Goal: Communication & Community: Participate in discussion

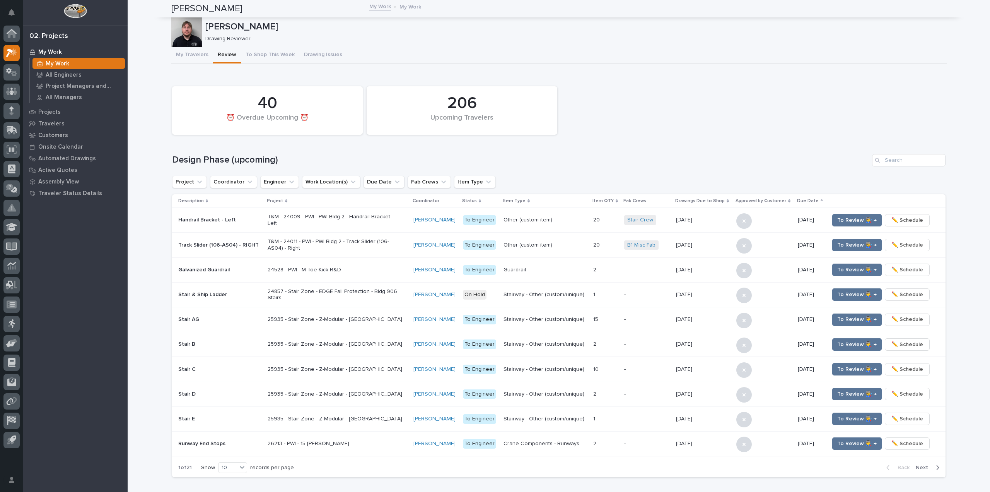
scroll to position [456, 0]
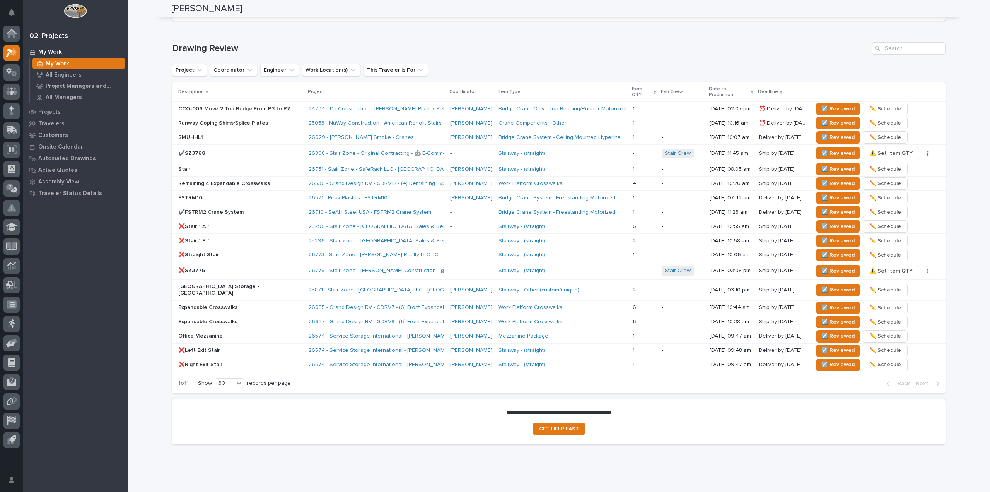
click at [360, 40] on div "Loading... Saving… Drawing Review Project Coordinator Engineer Work Location(s)…" at bounding box center [558, 213] width 773 height 372
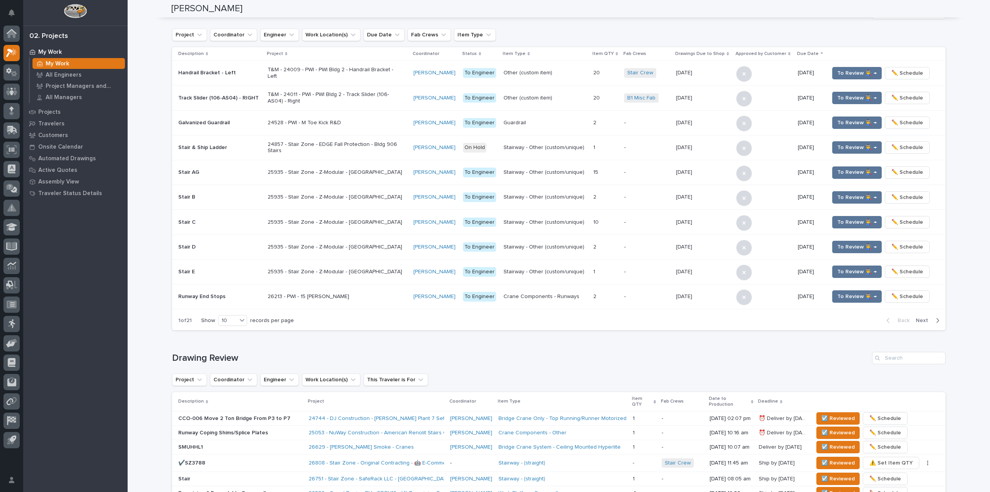
scroll to position [0, 0]
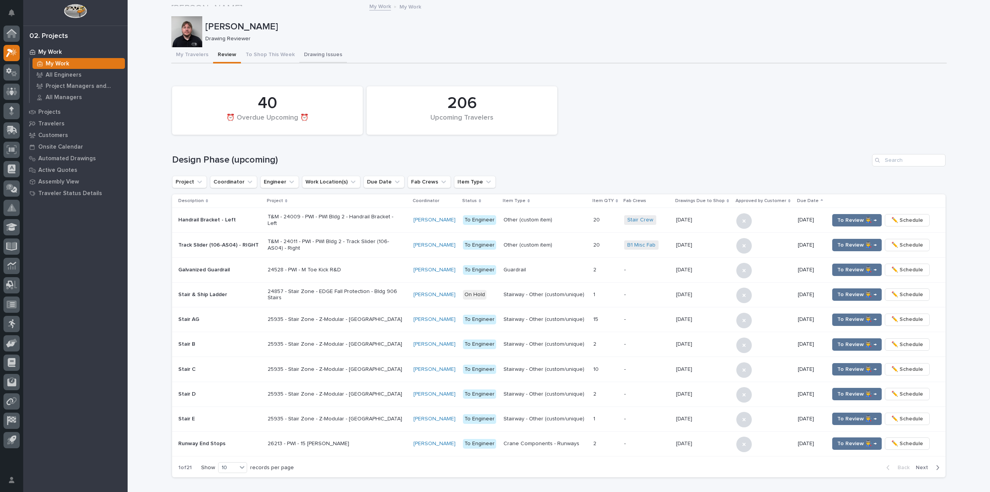
click at [319, 50] on button "Drawing Issues" at bounding box center [323, 55] width 48 height 16
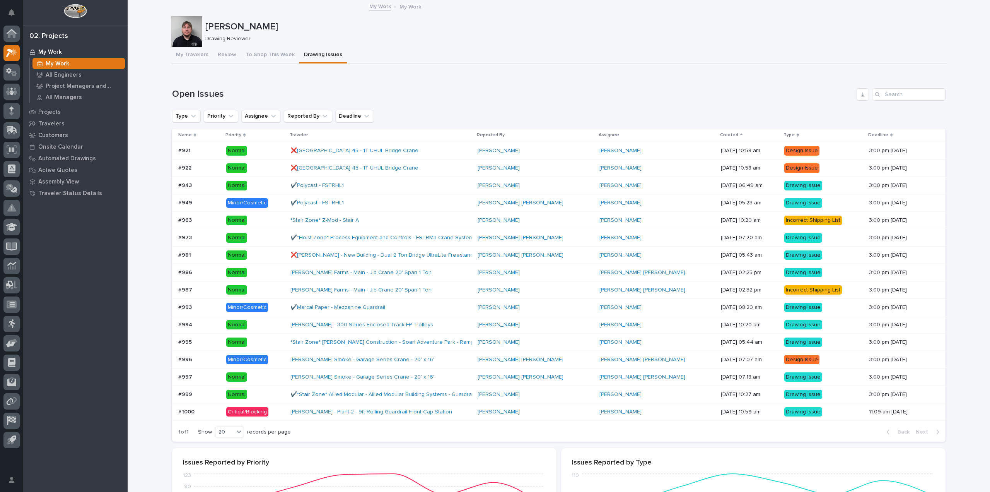
click at [443, 418] on div "Brinkley - Plant 2 - 9ft Rolling Guardrail Front Cap Station" at bounding box center [380, 411] width 181 height 13
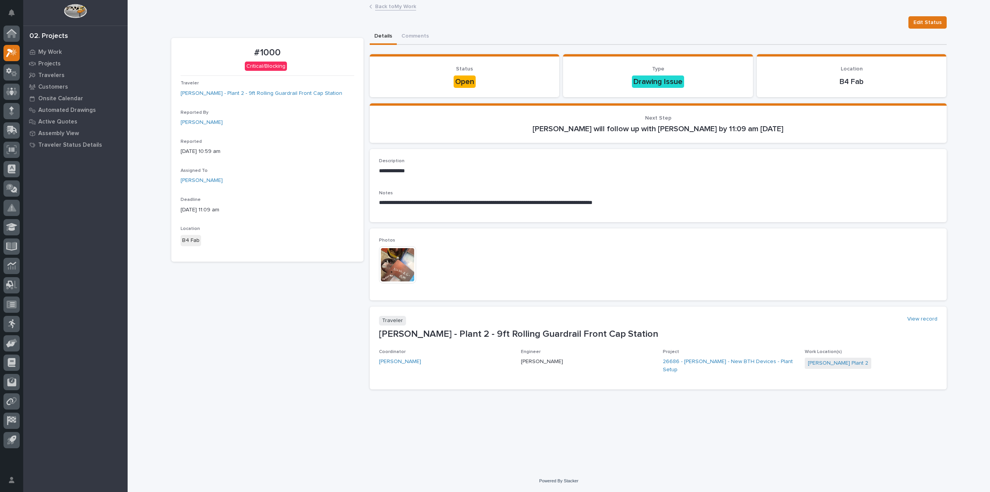
click at [405, 265] on img at bounding box center [397, 264] width 37 height 37
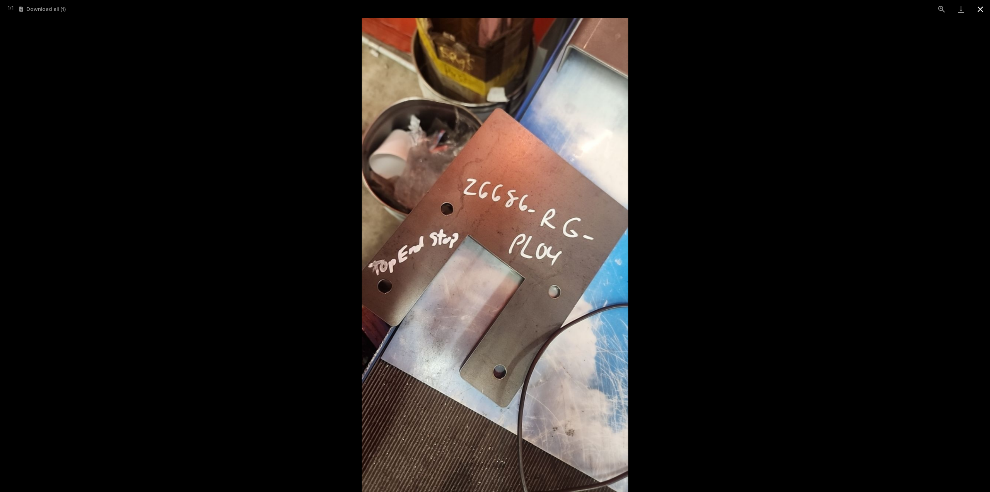
click at [976, 10] on button "Close gallery" at bounding box center [980, 9] width 19 height 18
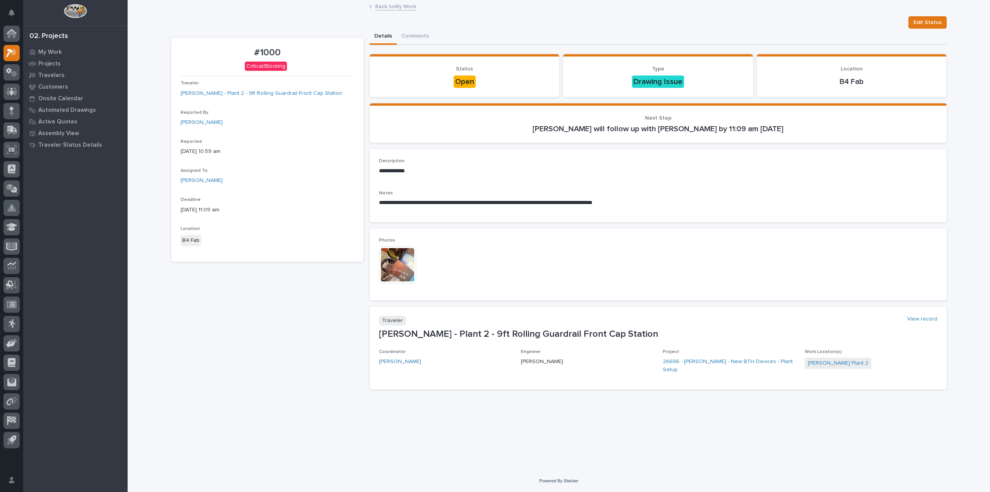
click at [400, 7] on link "Back to My Work" at bounding box center [395, 6] width 41 height 9
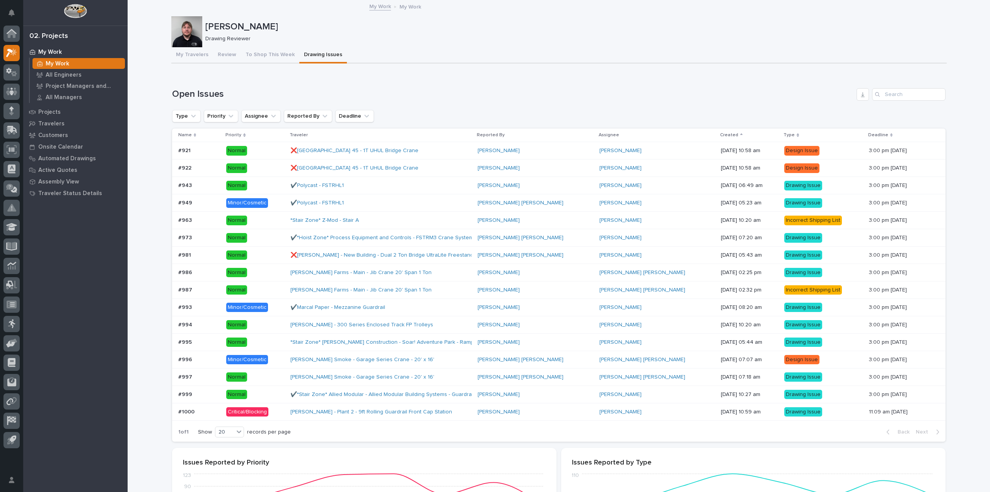
click at [277, 389] on p "Normal" at bounding box center [255, 394] width 58 height 10
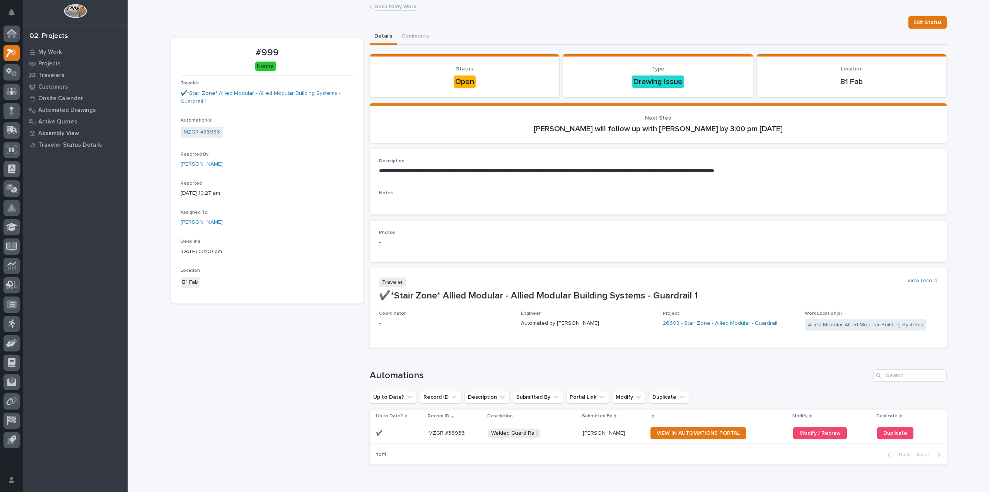
click at [394, 9] on link "Back to My Work" at bounding box center [395, 6] width 41 height 9
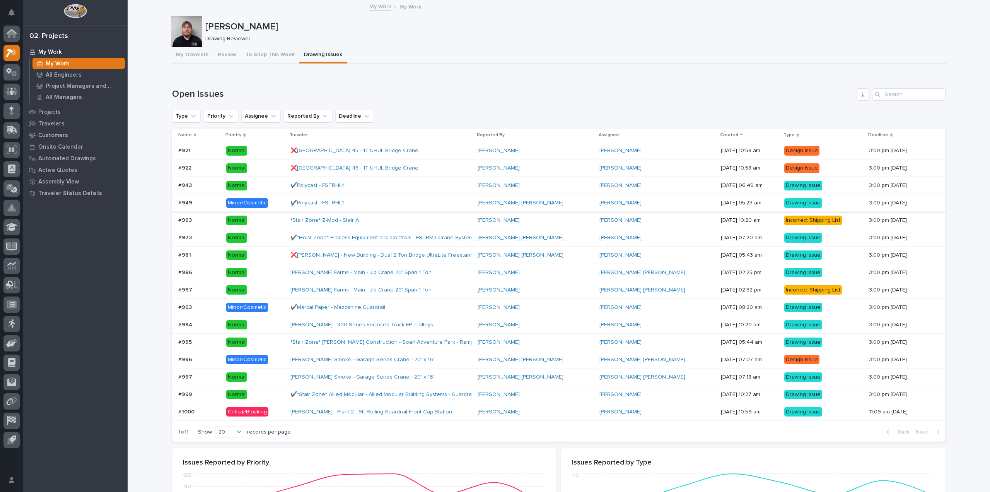
scroll to position [271, 0]
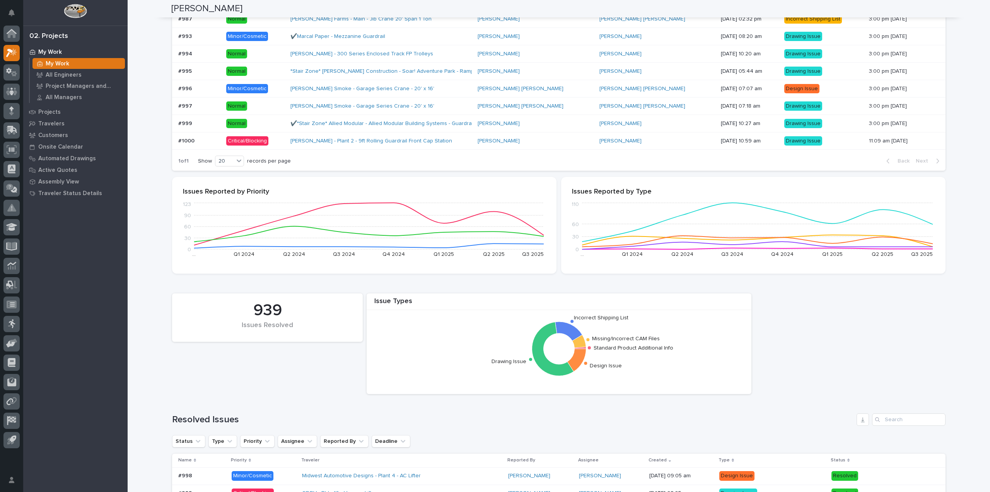
click at [281, 108] on p "Normal" at bounding box center [255, 106] width 58 height 10
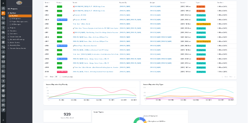
scroll to position [193, 0]
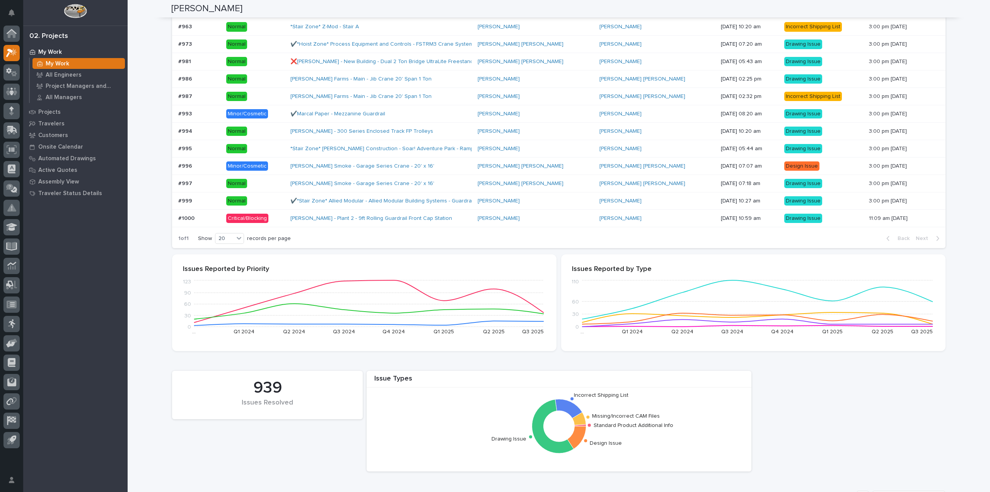
click at [271, 167] on p "Minor/Cosmetic" at bounding box center [255, 166] width 58 height 10
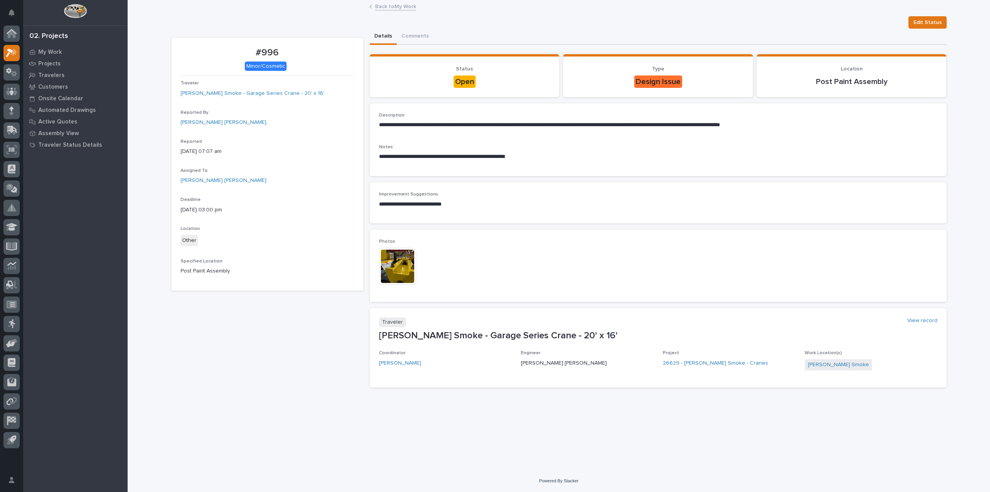
click at [405, 263] on img at bounding box center [397, 266] width 37 height 37
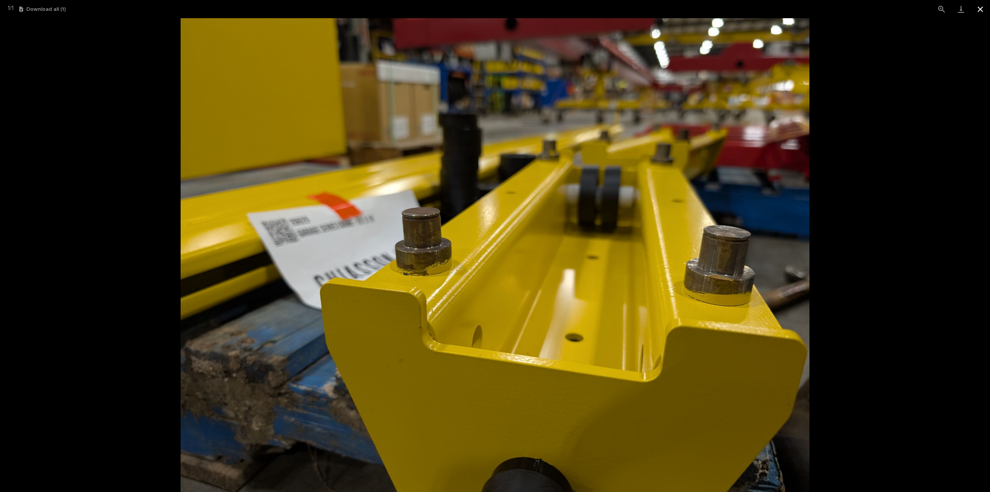
click at [985, 14] on button "Close gallery" at bounding box center [980, 9] width 19 height 18
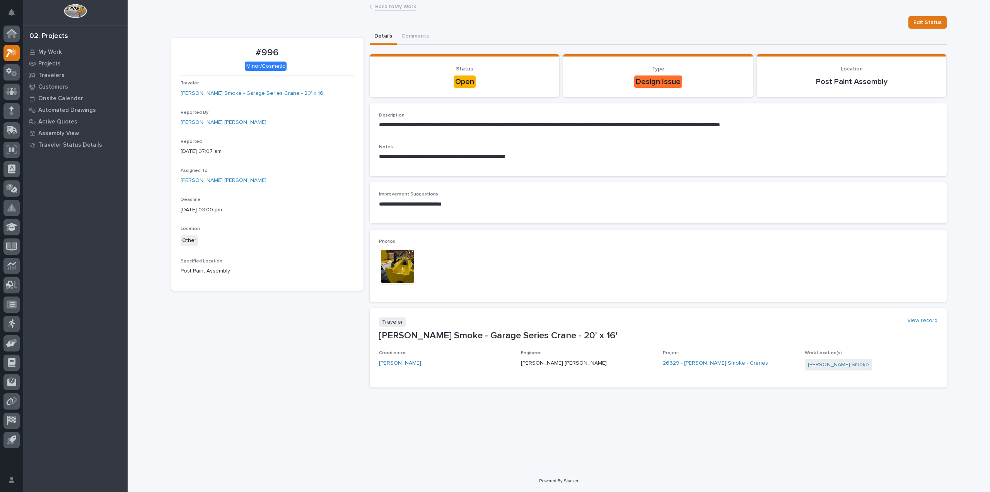
click at [400, 5] on link "Back to My Work" at bounding box center [395, 6] width 41 height 9
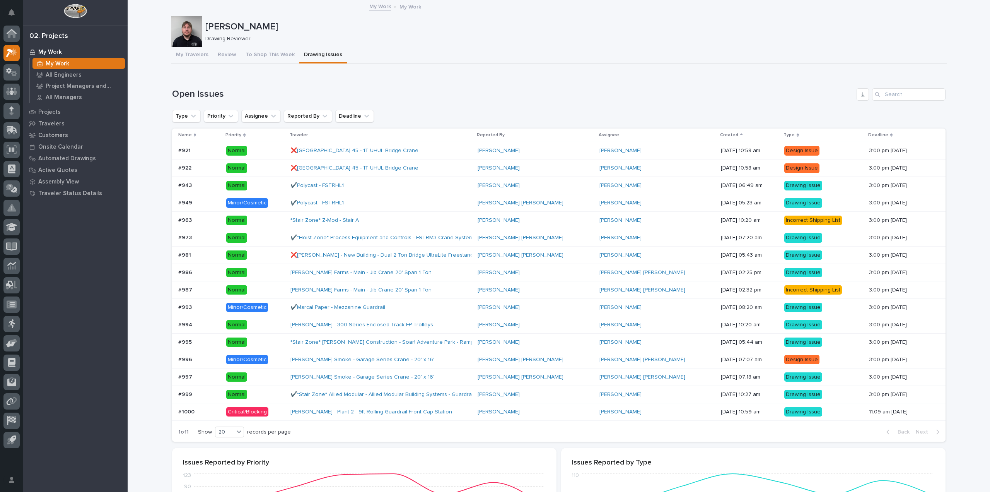
click at [214, 337] on div "#995 #995" at bounding box center [199, 342] width 42 height 13
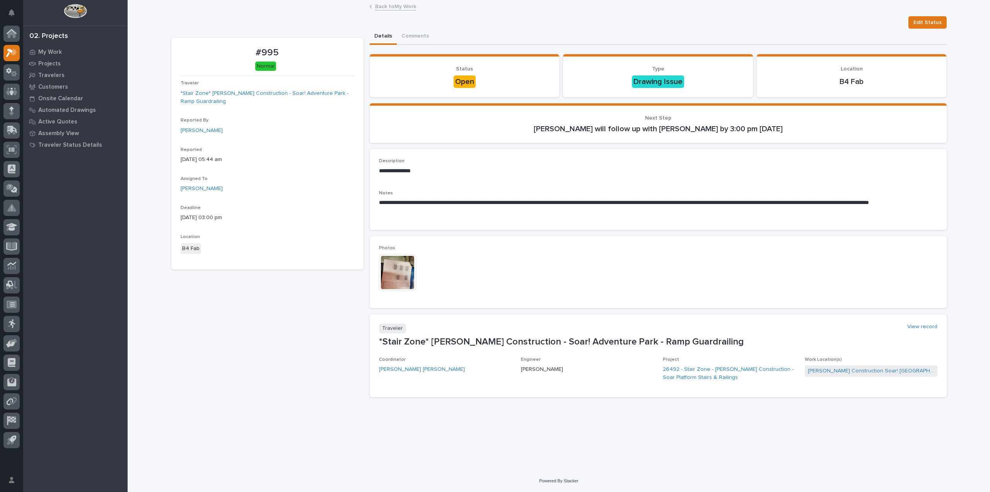
click at [393, 272] on img at bounding box center [397, 272] width 37 height 37
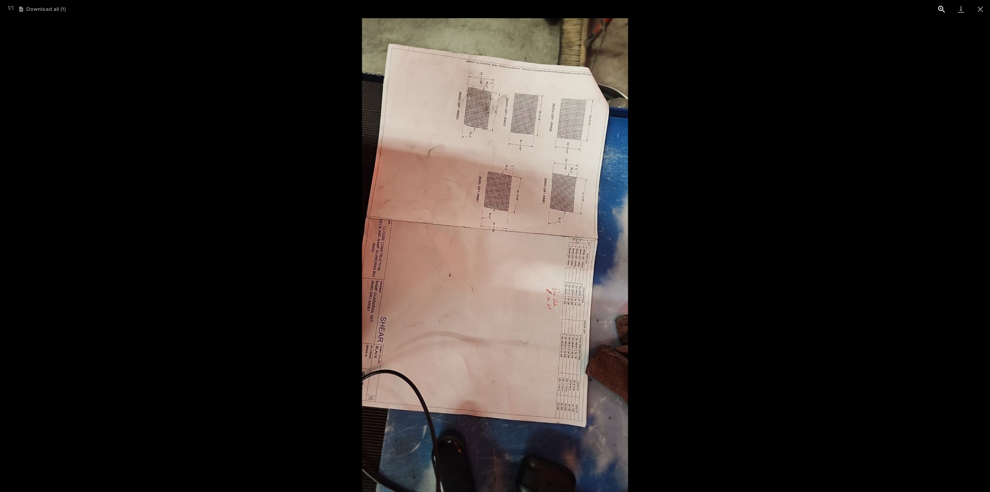
click at [942, 10] on button "View actual size" at bounding box center [941, 9] width 19 height 18
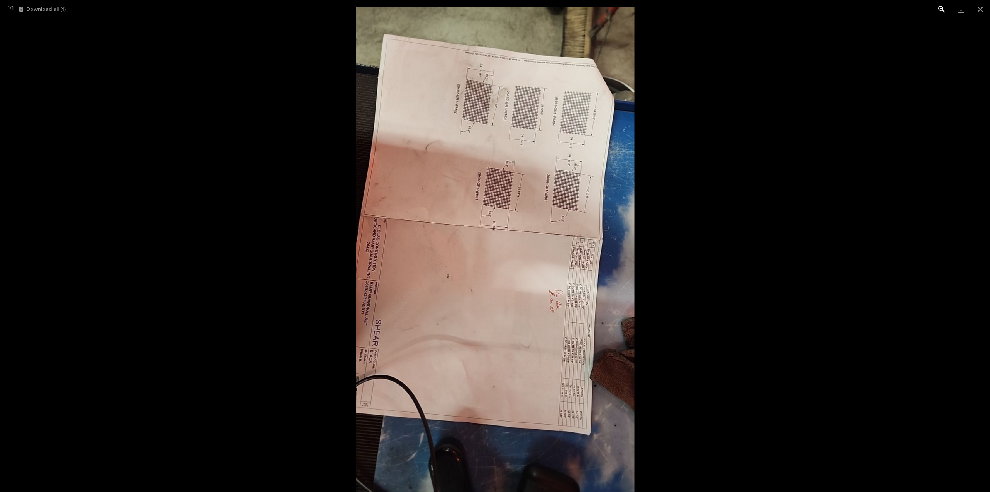
click at [942, 10] on button "View actual size" at bounding box center [941, 9] width 19 height 18
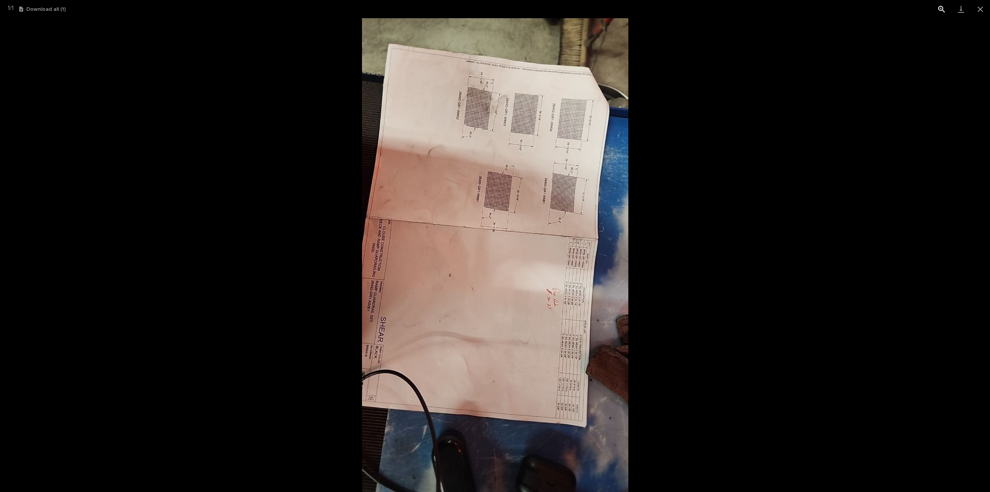
click at [942, 10] on button "View actual size" at bounding box center [941, 9] width 19 height 18
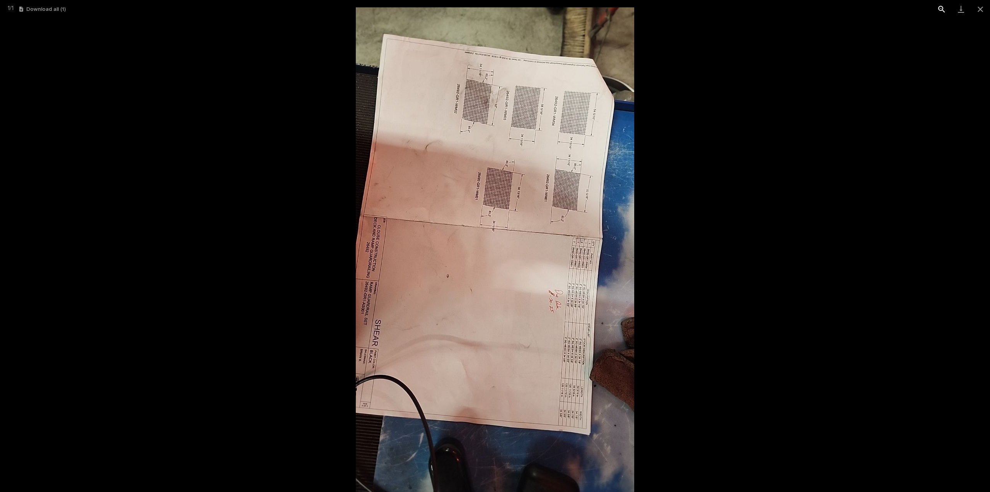
click at [942, 10] on button "View actual size" at bounding box center [941, 9] width 19 height 18
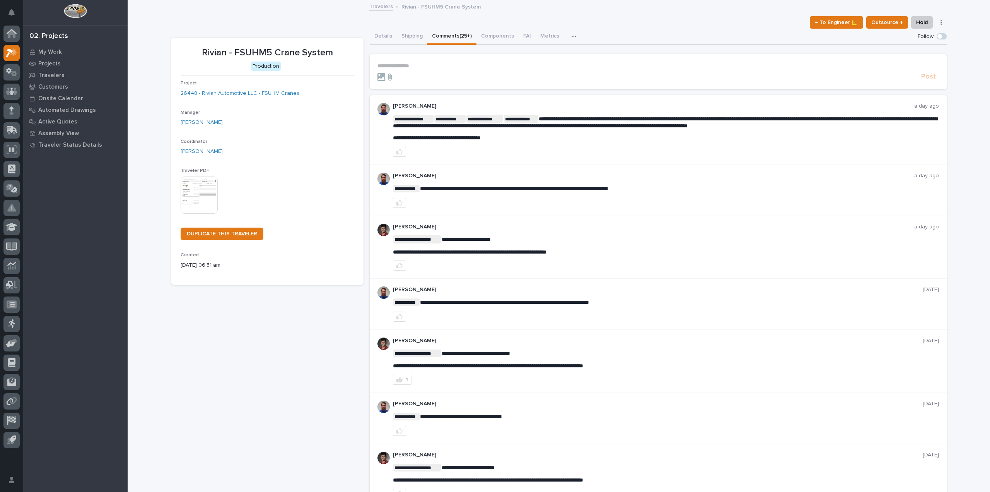
click at [405, 67] on p "**********" at bounding box center [658, 66] width 562 height 7
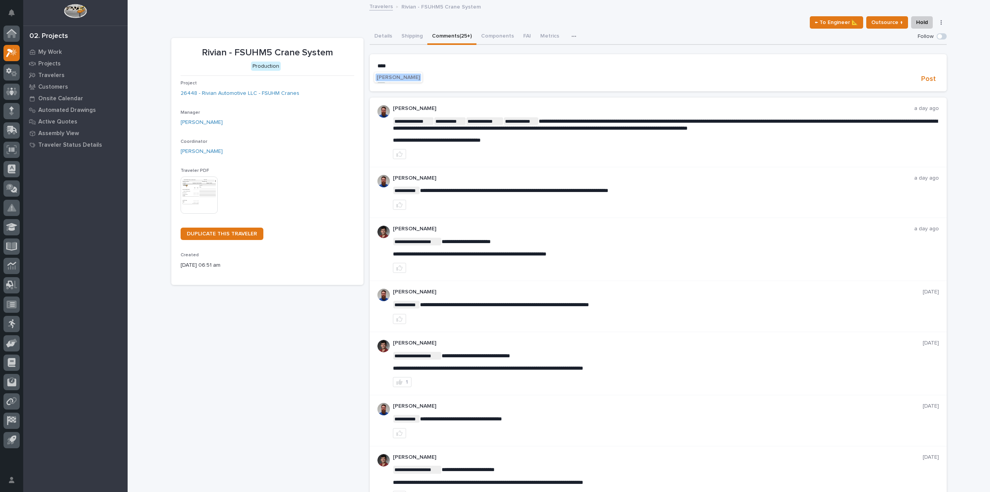
click at [411, 77] on span "[PERSON_NAME]" at bounding box center [398, 77] width 43 height 5
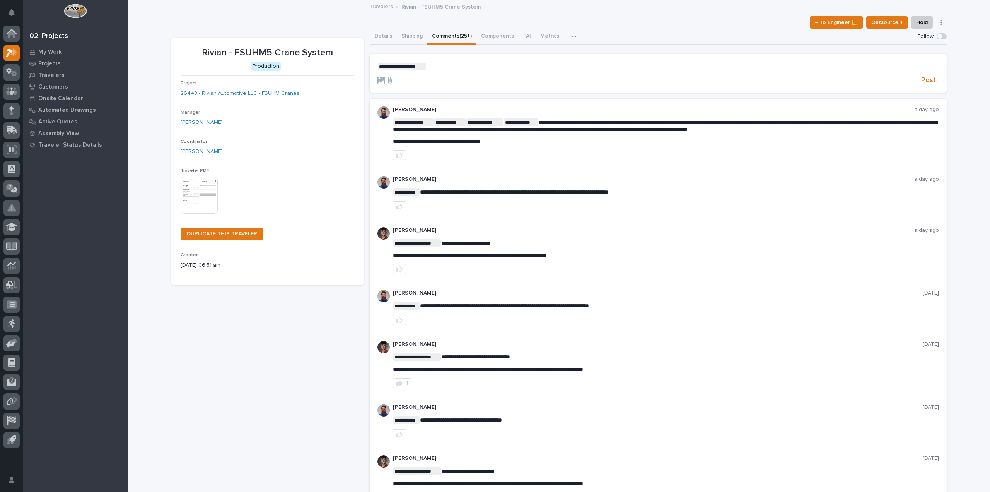
click at [424, 66] on p "**********" at bounding box center [658, 67] width 562 height 8
click at [448, 92] on span "[PERSON_NAME]" at bounding box center [448, 93] width 43 height 5
click at [458, 70] on p "**********" at bounding box center [658, 67] width 562 height 8
drag, startPoint x: 495, startPoint y: 67, endPoint x: 565, endPoint y: 57, distance: 70.3
click at [565, 57] on section "**********" at bounding box center [658, 73] width 577 height 39
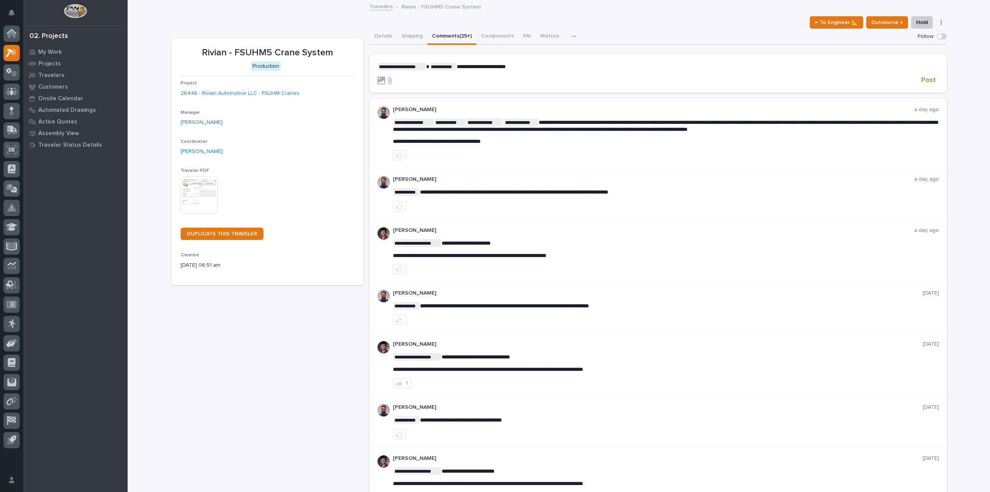
click at [498, 67] on span "**********" at bounding box center [481, 66] width 49 height 5
click at [517, 68] on p "**********" at bounding box center [658, 67] width 562 height 8
click at [518, 68] on span "**********" at bounding box center [507, 66] width 101 height 5
click at [382, 78] on icon at bounding box center [381, 81] width 8 height 8
click at [377, 77] on input "file" at bounding box center [377, 77] width 0 height 0
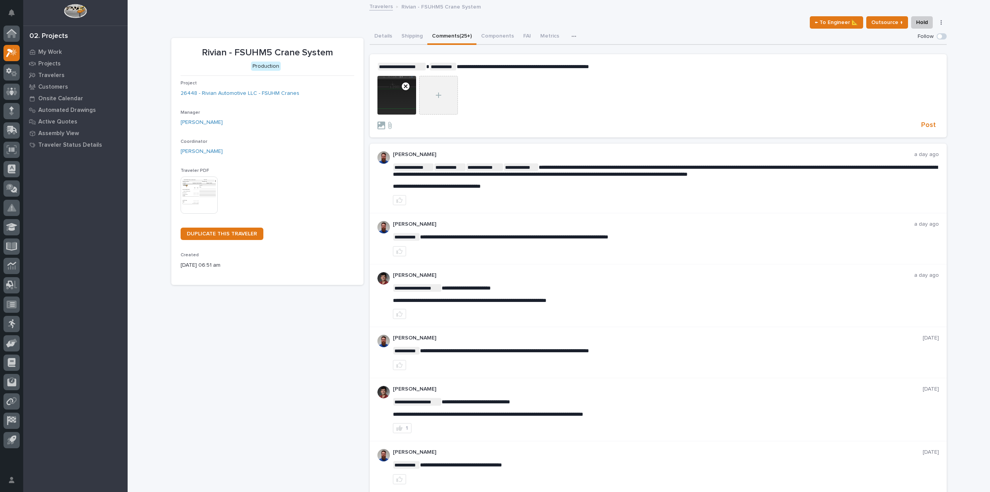
click at [426, 102] on div at bounding box center [438, 95] width 39 height 39
click at [419, 76] on input "file" at bounding box center [419, 76] width 0 height 0
click at [932, 124] on span "Post" at bounding box center [928, 125] width 15 height 9
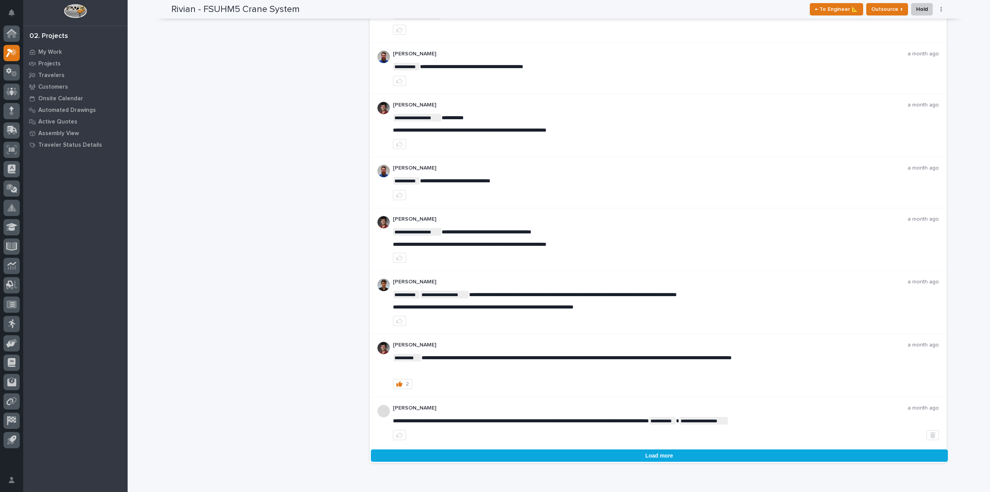
scroll to position [1168, 0]
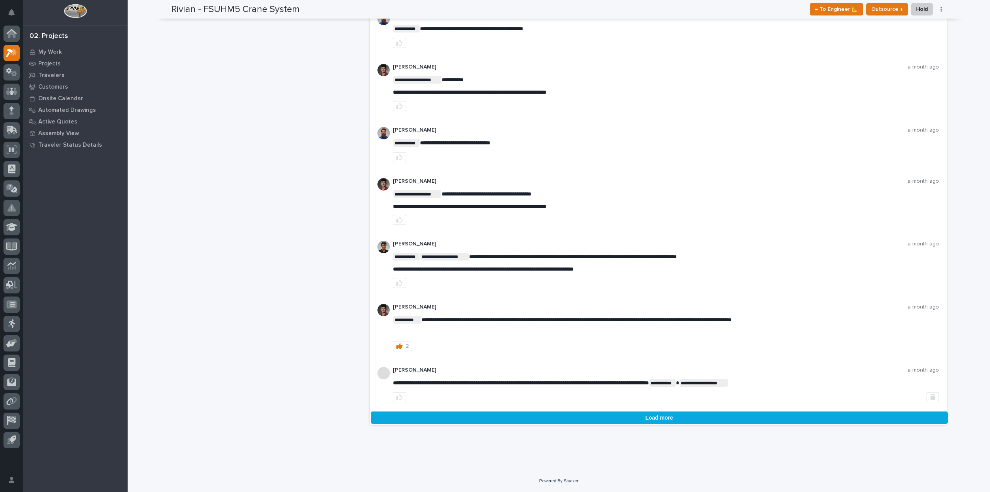
click at [680, 420] on button "Load more" at bounding box center [659, 417] width 577 height 12
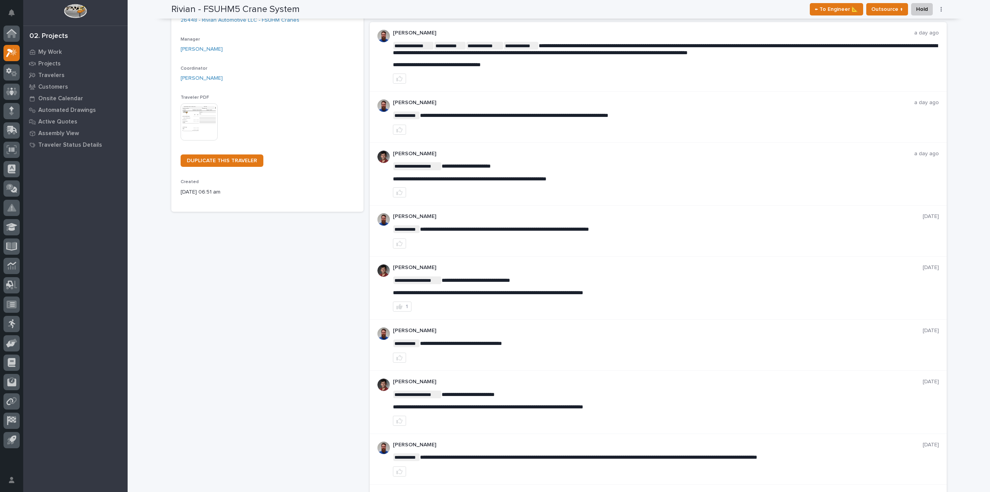
scroll to position [0, 0]
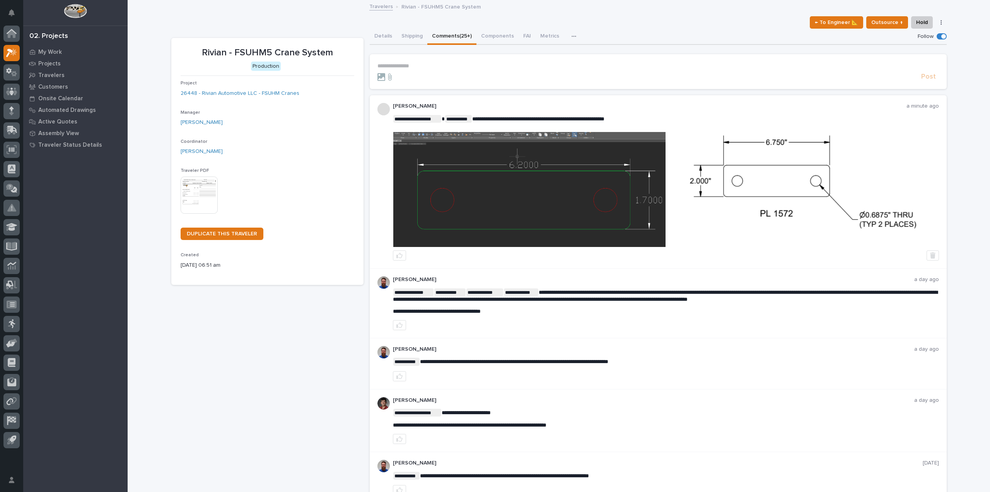
click at [556, 202] on img at bounding box center [529, 189] width 272 height 115
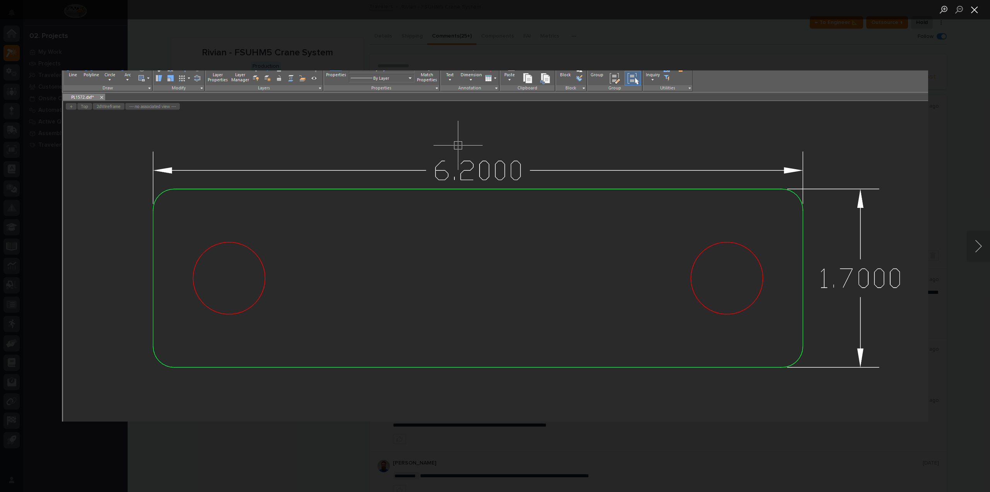
click at [980, 13] on button "Close lightbox" at bounding box center [974, 10] width 15 height 14
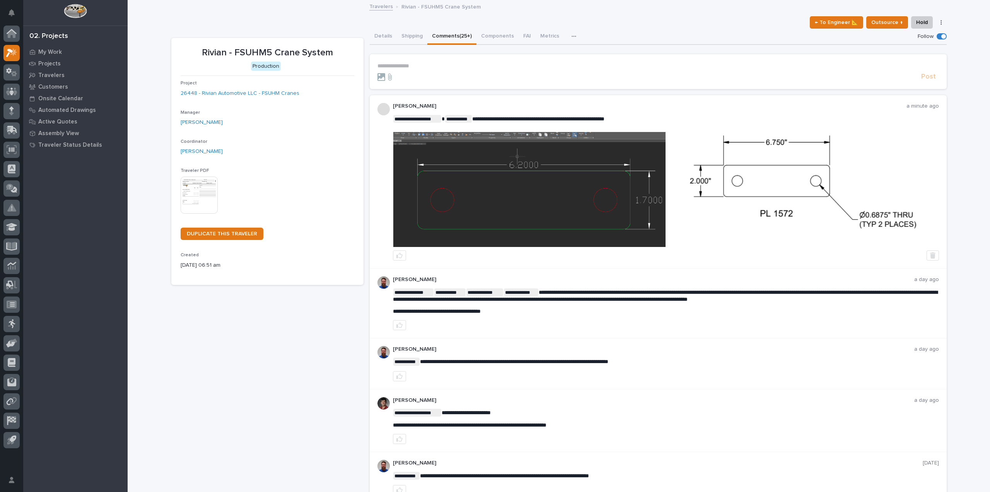
scroll to position [54, 0]
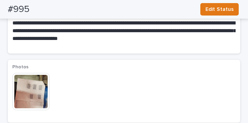
scroll to position [503, 0]
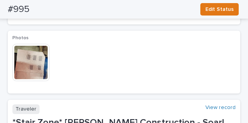
click at [48, 55] on img at bounding box center [30, 62] width 37 height 37
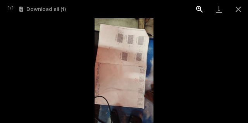
click at [198, 7] on button "View actual size" at bounding box center [198, 9] width 19 height 18
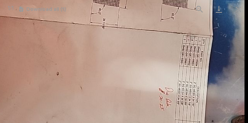
drag, startPoint x: 158, startPoint y: 27, endPoint x: 123, endPoint y: 2, distance: 42.7
click at [123, 2] on div "1 / 1 Download all ( 1 )" at bounding box center [124, 61] width 248 height 123
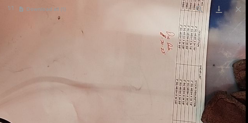
drag, startPoint x: 148, startPoint y: 73, endPoint x: 135, endPoint y: 27, distance: 48.2
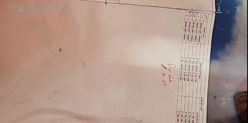
drag, startPoint x: 141, startPoint y: 72, endPoint x: 135, endPoint y: 118, distance: 46.0
click at [135, 118] on img at bounding box center [107, 28] width 278 height 495
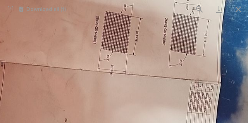
drag, startPoint x: 133, startPoint y: 39, endPoint x: 138, endPoint y: 112, distance: 72.9
click at [138, 112] on img at bounding box center [113, 98] width 278 height 495
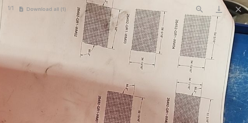
drag, startPoint x: 113, startPoint y: 43, endPoint x: 113, endPoint y: 93, distance: 49.9
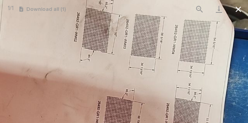
click at [237, 8] on button "Close gallery" at bounding box center [237, 9] width 19 height 18
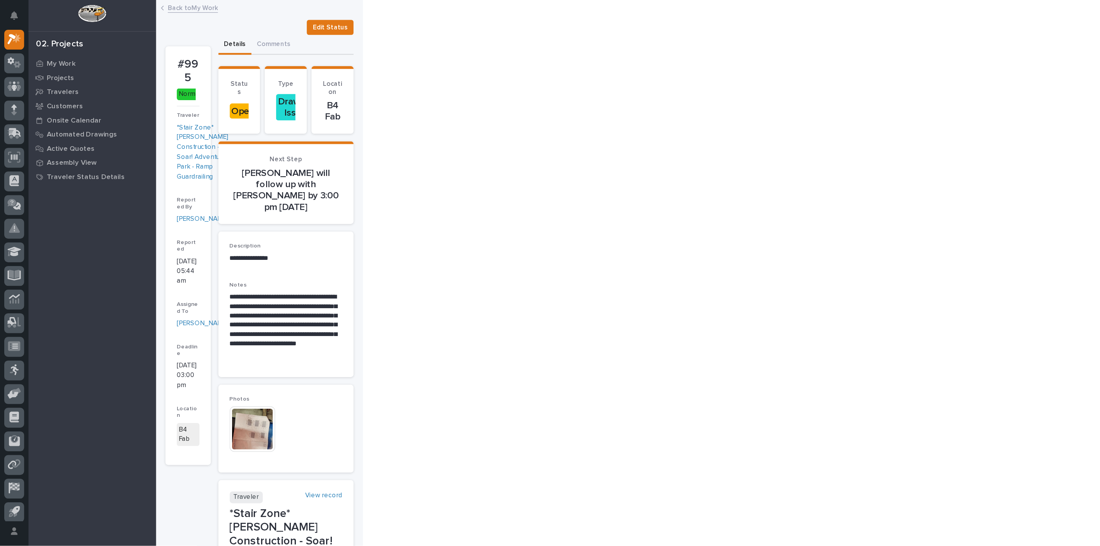
scroll to position [0, 0]
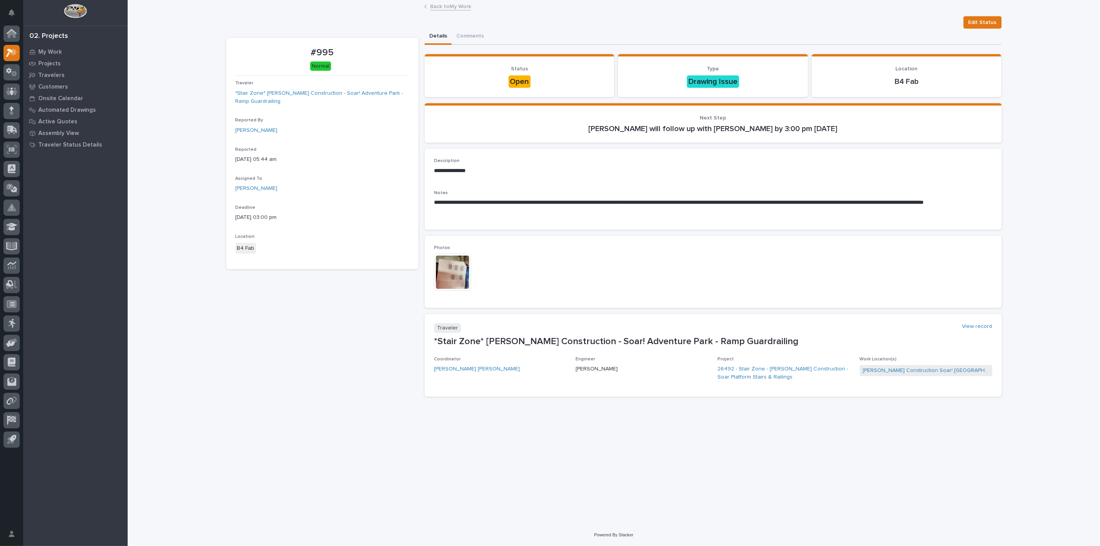
click at [444, 263] on img at bounding box center [452, 272] width 37 height 37
click at [460, 3] on link "Back to My Work" at bounding box center [450, 6] width 41 height 9
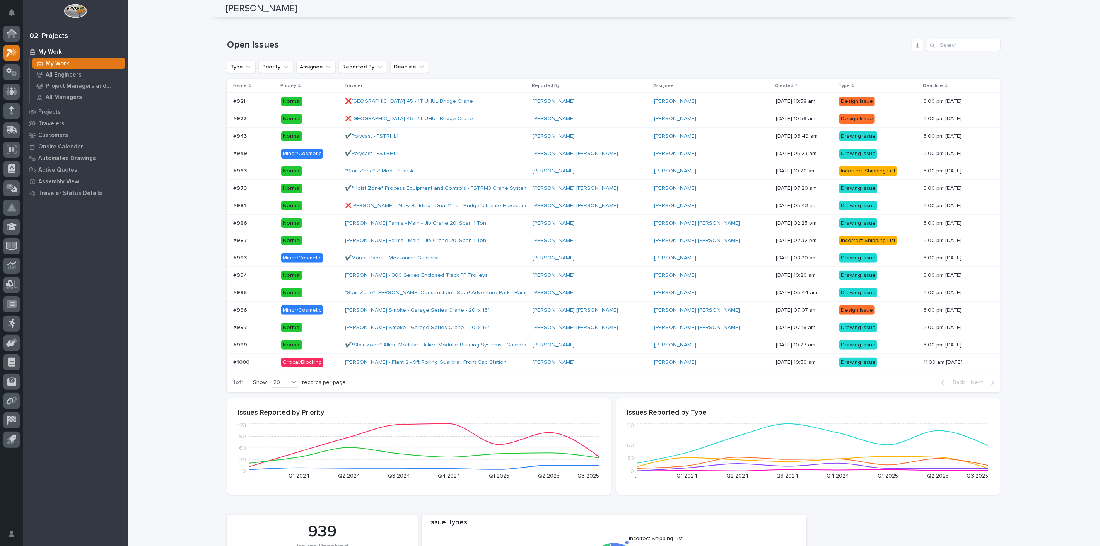
scroll to position [43, 0]
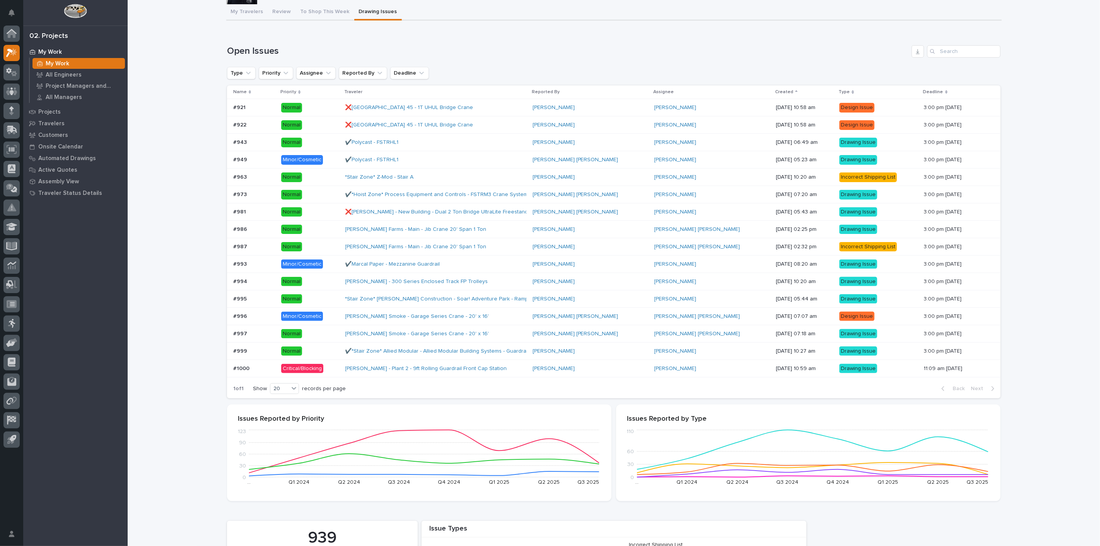
click at [269, 279] on p at bounding box center [254, 281] width 42 height 7
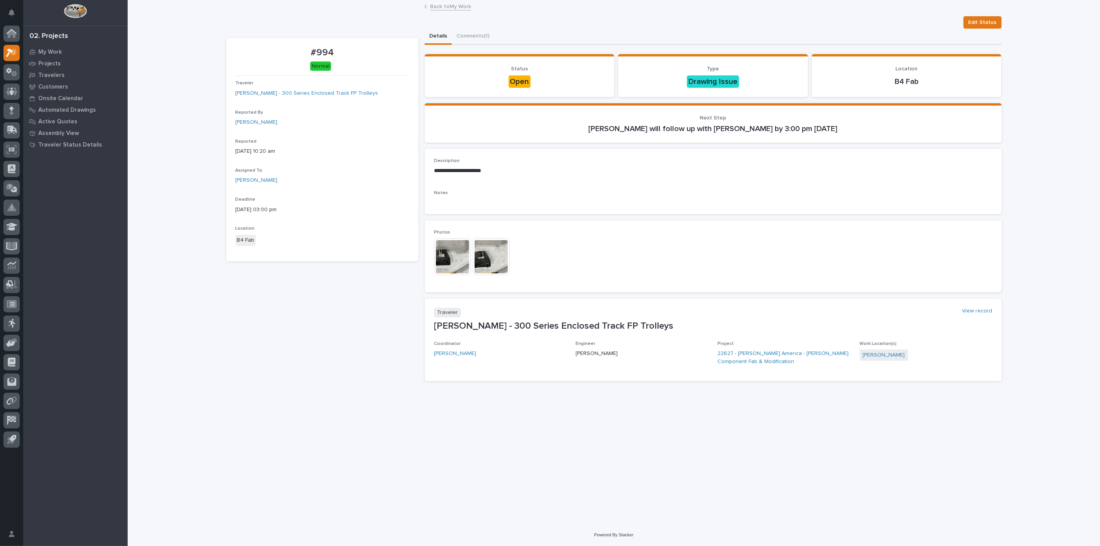
click at [451, 250] on img at bounding box center [452, 256] width 37 height 37
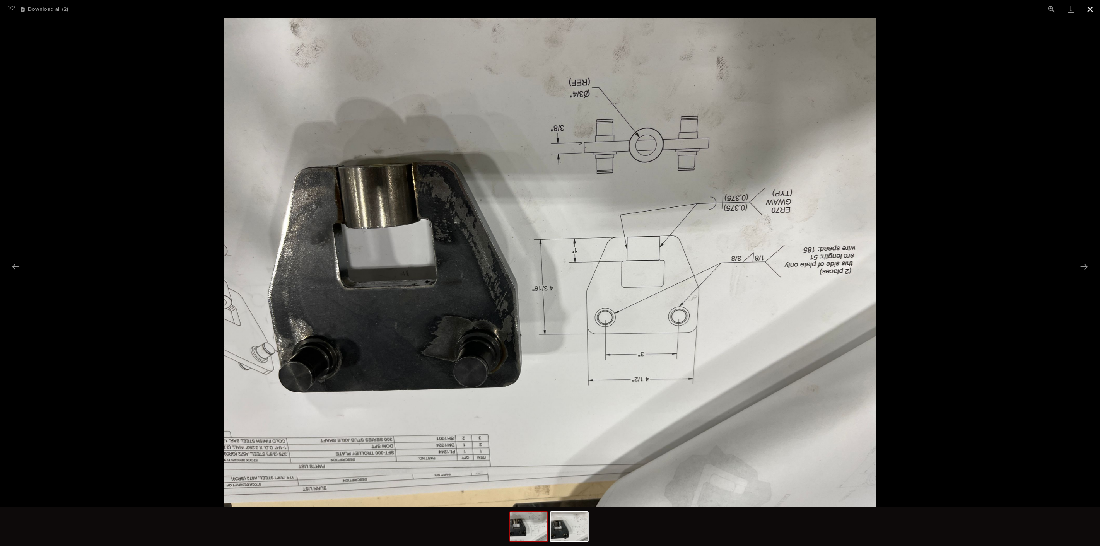
click at [1089, 13] on button "Close gallery" at bounding box center [1089, 9] width 19 height 18
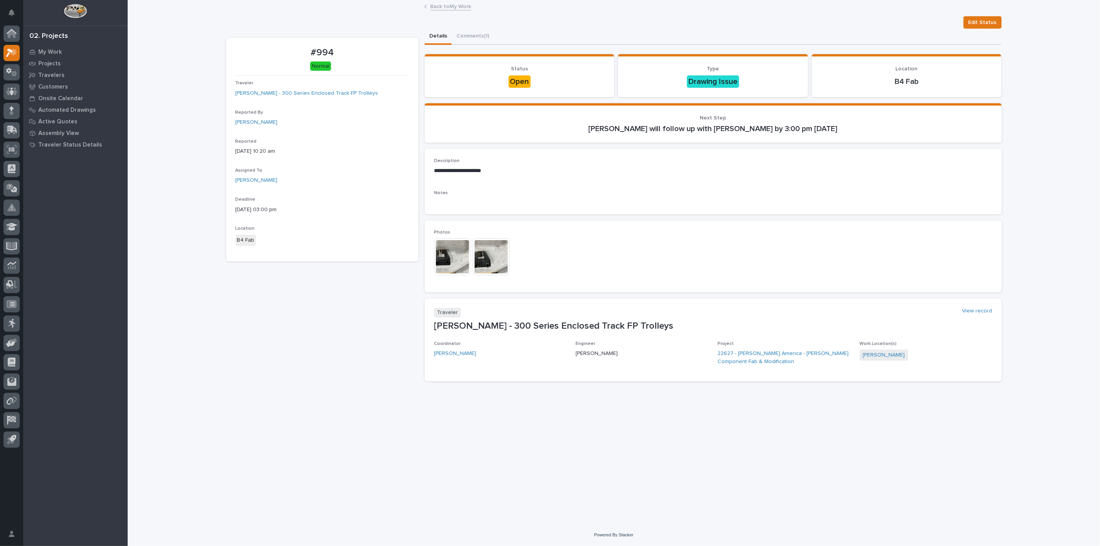
click at [488, 254] on img at bounding box center [491, 256] width 37 height 37
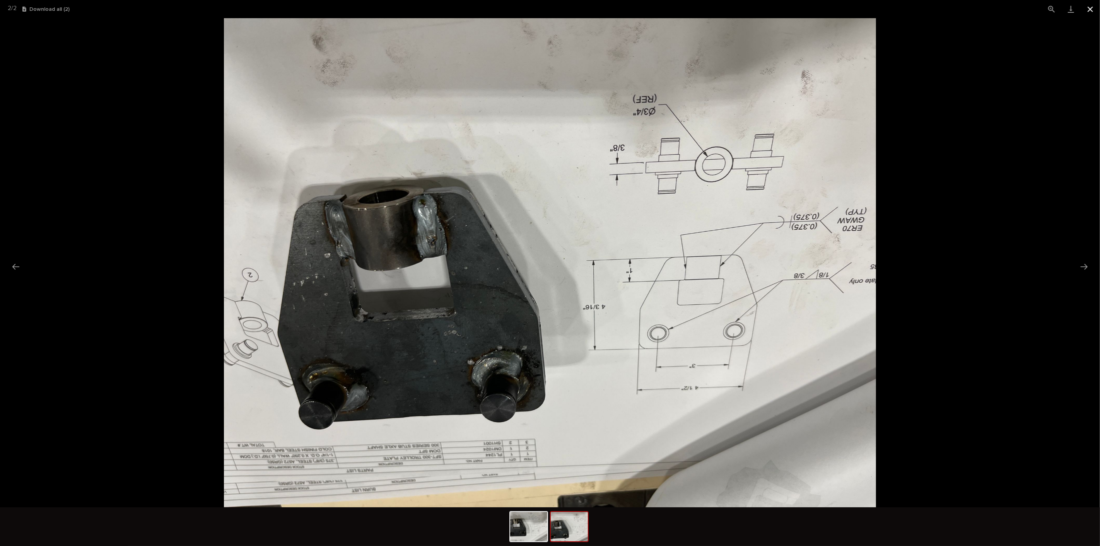
click at [1096, 12] on button "Close gallery" at bounding box center [1089, 9] width 19 height 18
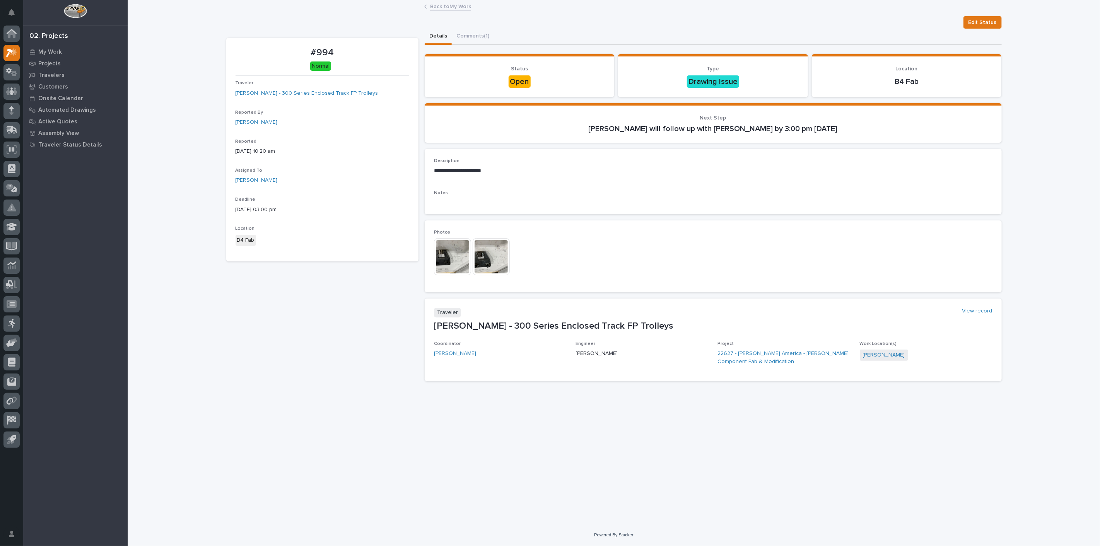
click at [454, 253] on img at bounding box center [452, 256] width 37 height 37
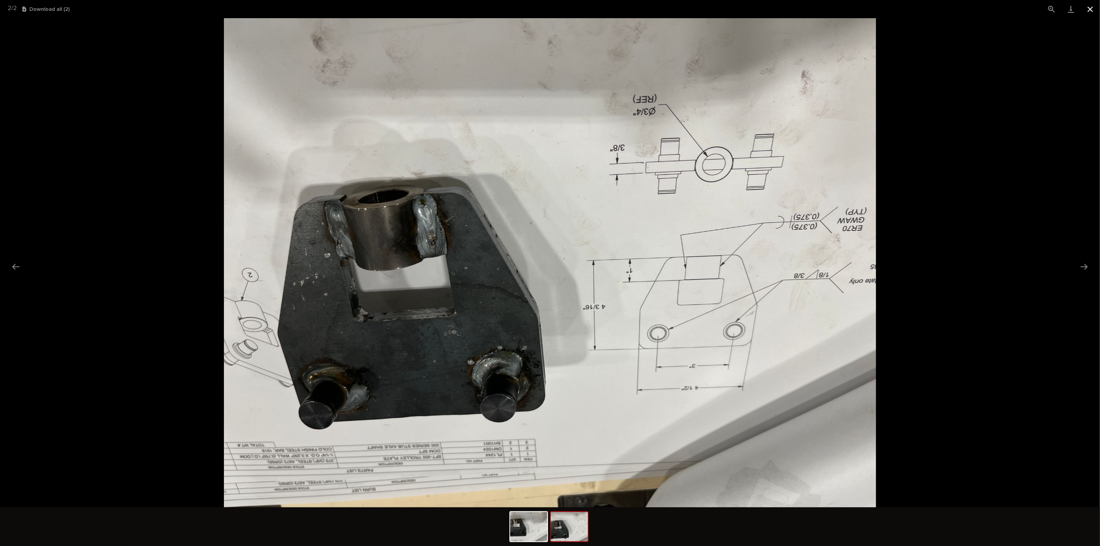
click at [1089, 12] on button "Close gallery" at bounding box center [1089, 9] width 19 height 18
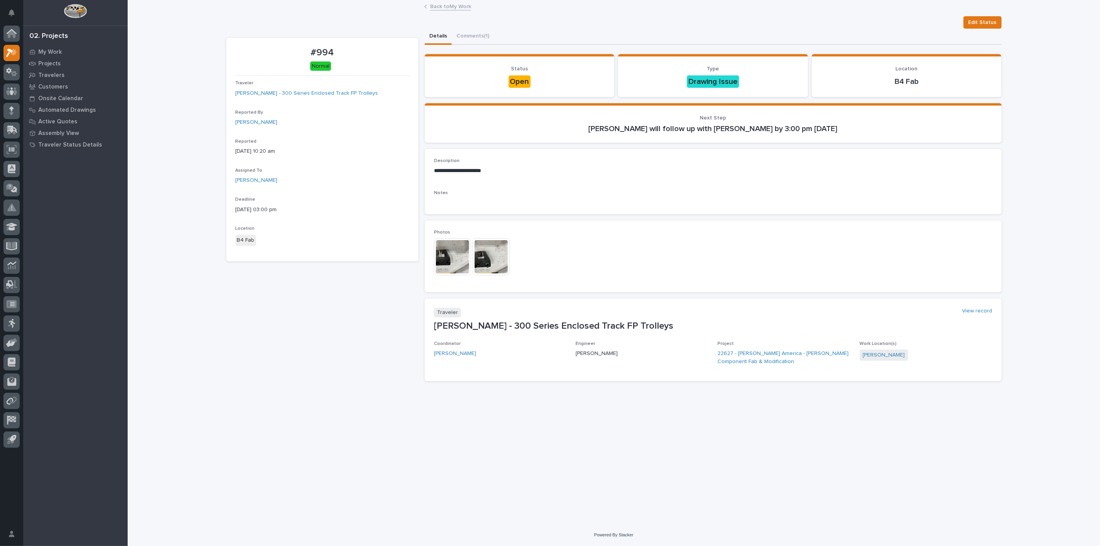
click at [465, 4] on link "Back to My Work" at bounding box center [450, 6] width 41 height 9
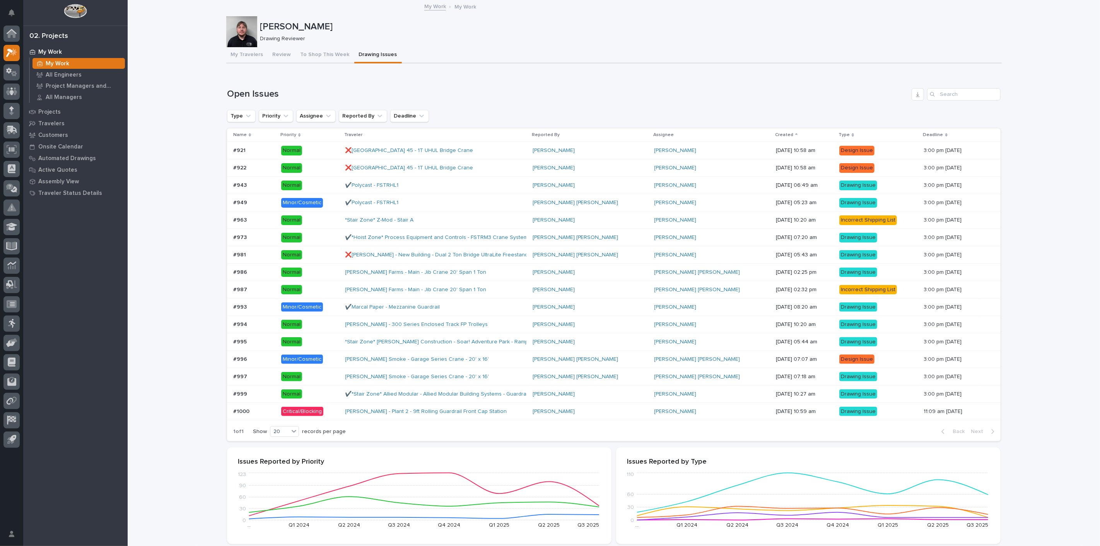
click at [253, 293] on div "#987 #987" at bounding box center [254, 289] width 42 height 13
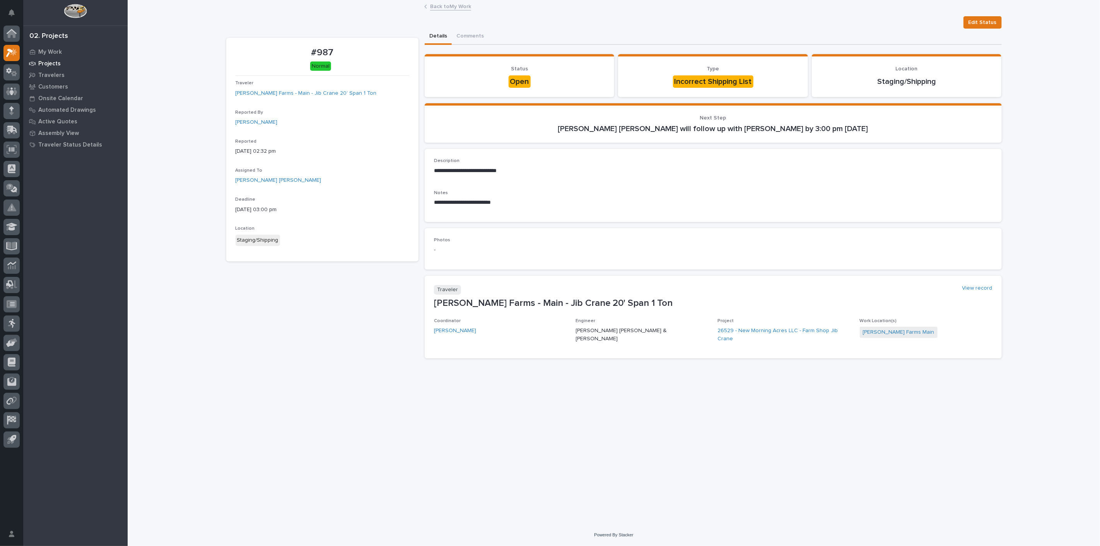
click at [60, 59] on div "Projects" at bounding box center [75, 63] width 101 height 11
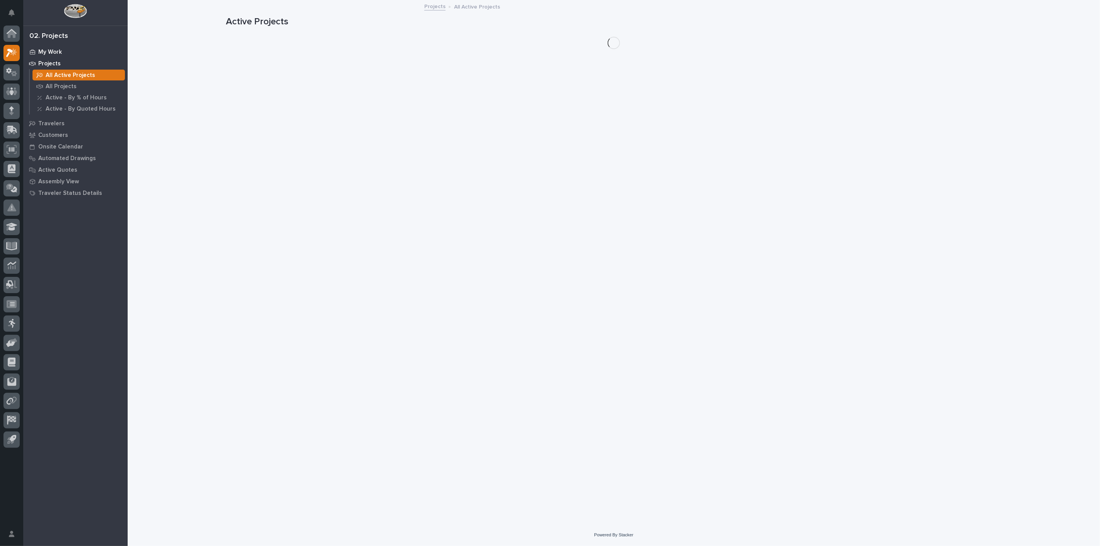
click at [58, 51] on p "My Work" at bounding box center [50, 52] width 24 height 7
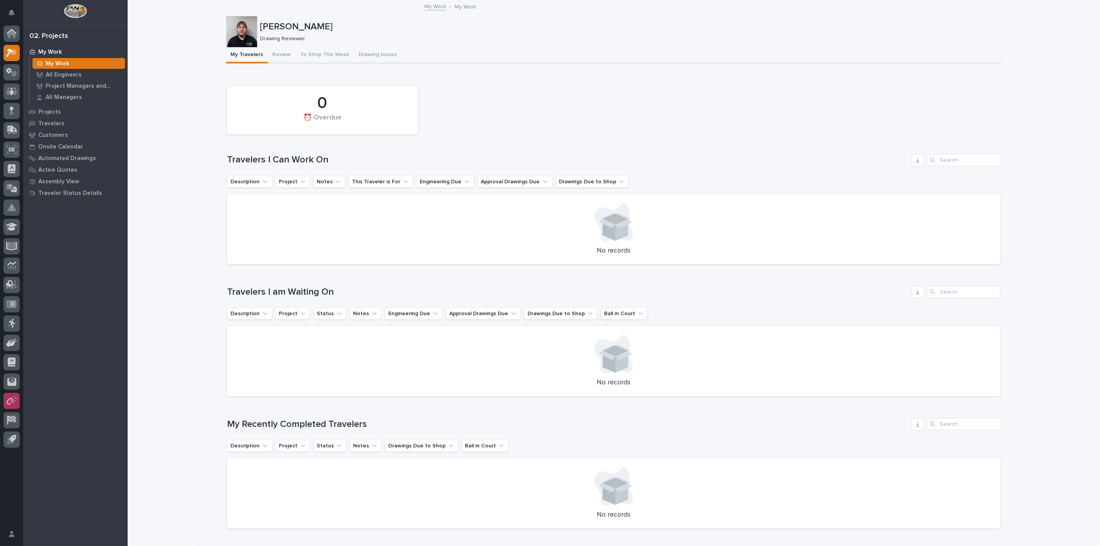
click at [369, 51] on button "Drawing Issues" at bounding box center [378, 55] width 48 height 16
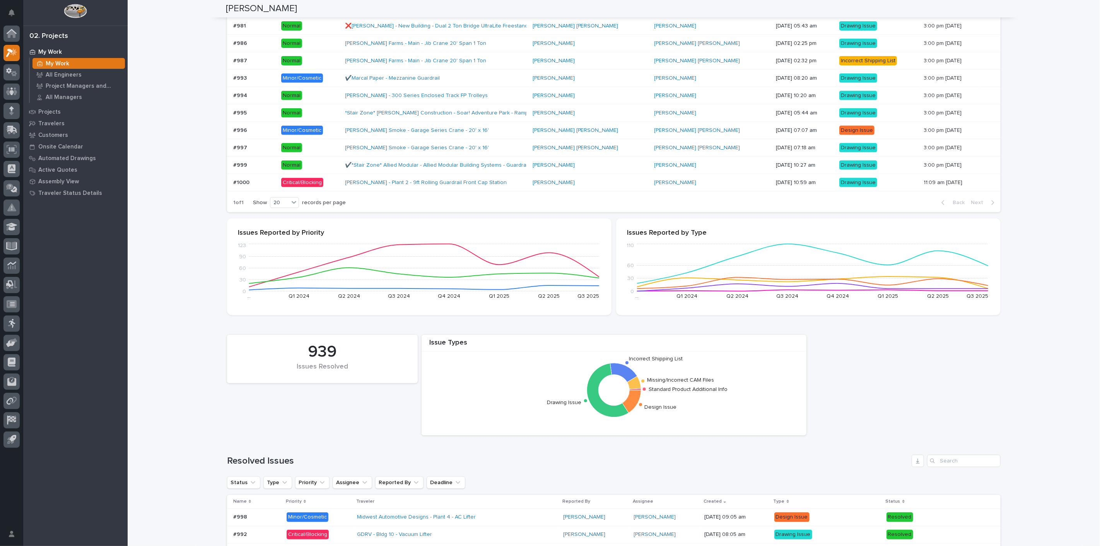
scroll to position [129, 0]
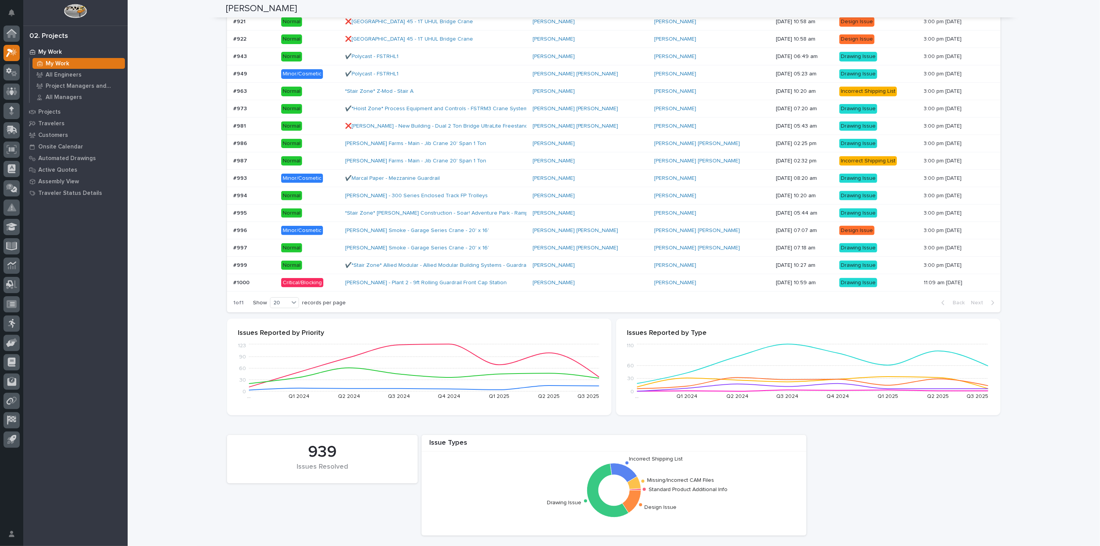
click at [513, 280] on div "Brinkley - Plant 2 - 9ft Rolling Guardrail Front Cap Station" at bounding box center [435, 283] width 181 height 13
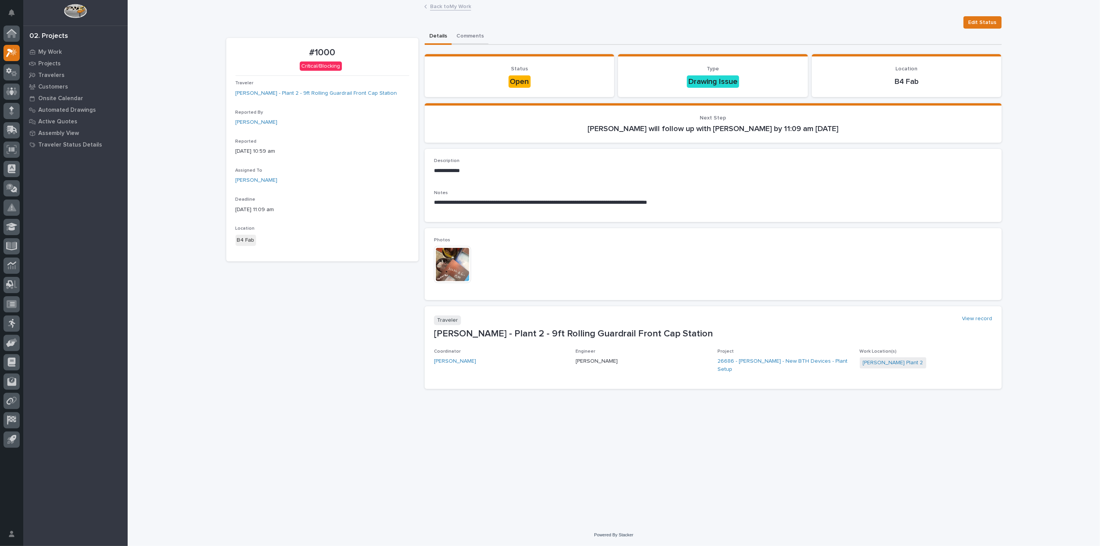
click at [473, 32] on button "Comments" at bounding box center [470, 37] width 37 height 16
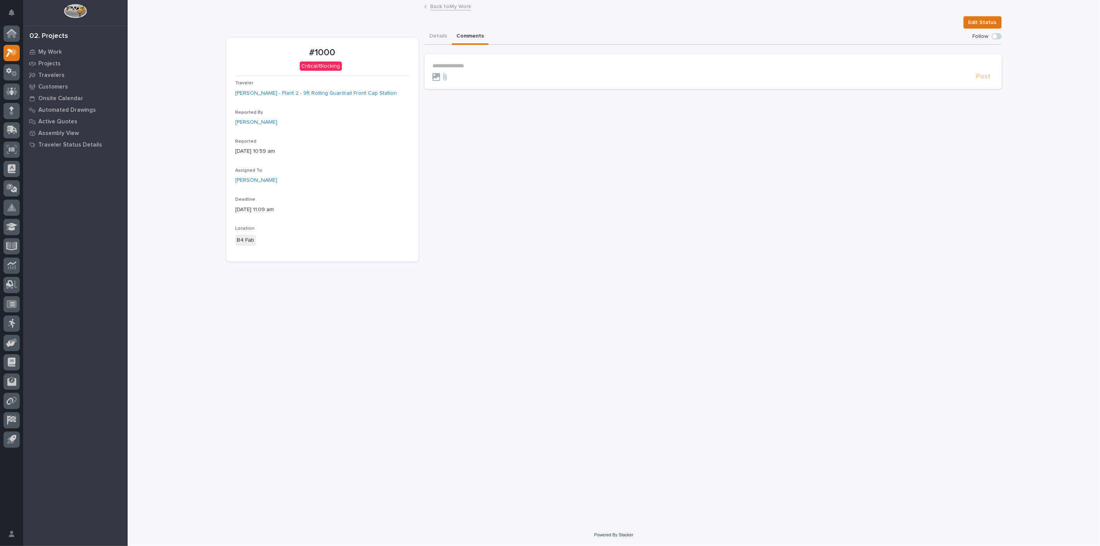
click at [459, 67] on p "**********" at bounding box center [713, 66] width 562 height 7
click at [445, 73] on button "Matt Beachy" at bounding box center [457, 77] width 46 height 8
click at [468, 63] on p "**********" at bounding box center [713, 67] width 562 height 8
click at [582, 67] on span "**********" at bounding box center [580, 66] width 229 height 5
drag, startPoint x: 584, startPoint y: 67, endPoint x: 523, endPoint y: 68, distance: 61.5
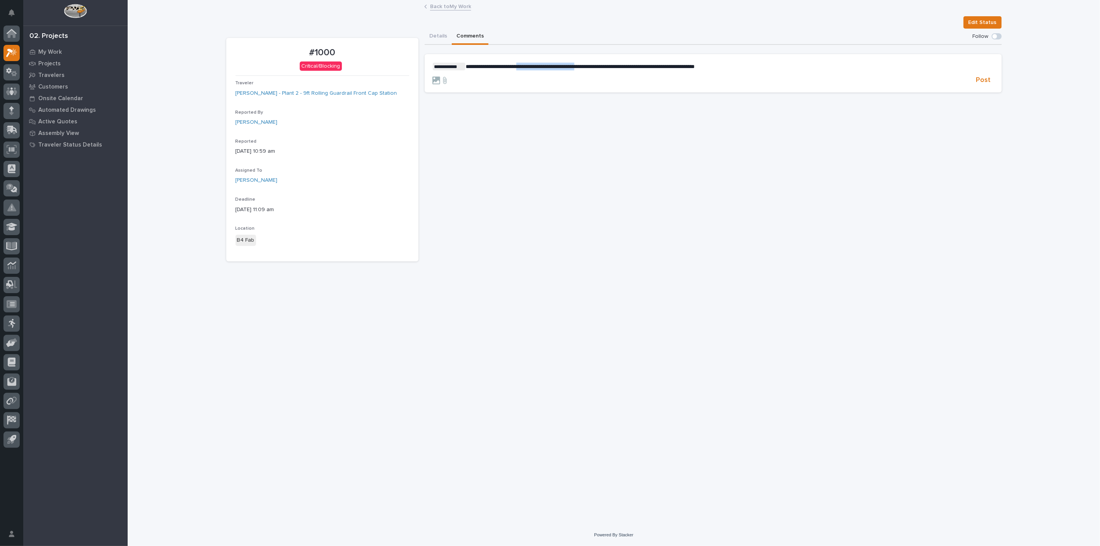
click at [523, 68] on p "**********" at bounding box center [713, 67] width 562 height 8
drag, startPoint x: 676, startPoint y: 66, endPoint x: 524, endPoint y: 75, distance: 152.2
click at [524, 75] on form "**********" at bounding box center [713, 74] width 562 height 22
click at [437, 79] on icon at bounding box center [436, 81] width 8 height 8
click at [432, 77] on input "file" at bounding box center [432, 77] width 0 height 0
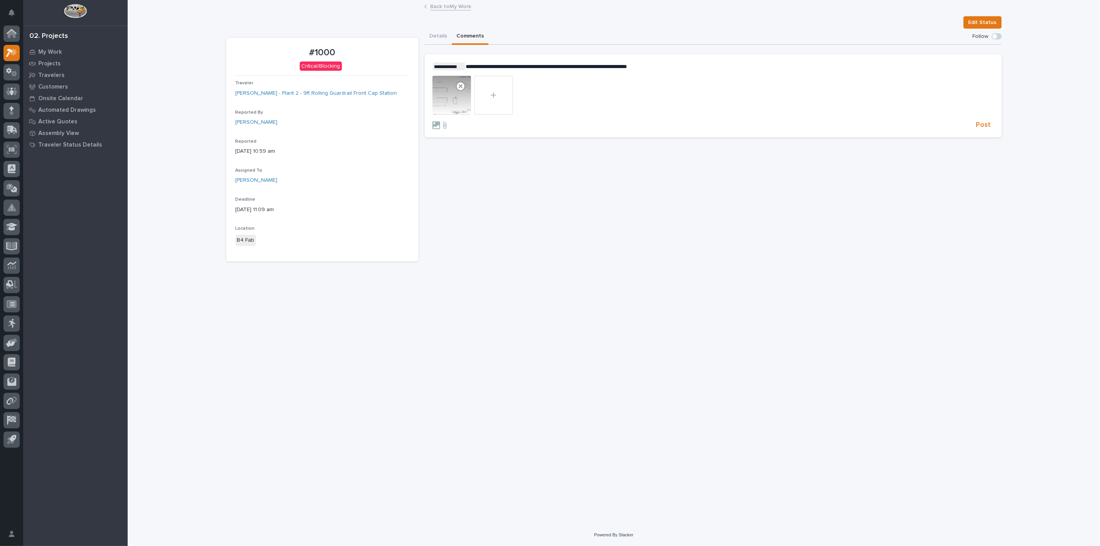
click at [444, 97] on div at bounding box center [451, 95] width 39 height 39
click at [464, 84] on use at bounding box center [461, 86] width 8 height 8
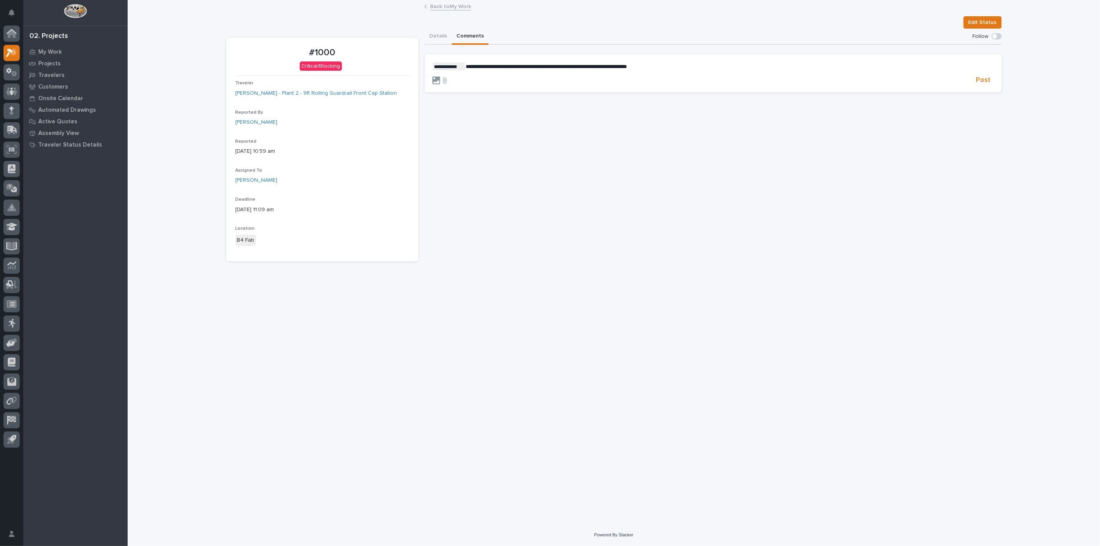
click at [439, 80] on icon at bounding box center [436, 81] width 8 height 8
click at [432, 77] on input "file" at bounding box center [432, 77] width 0 height 0
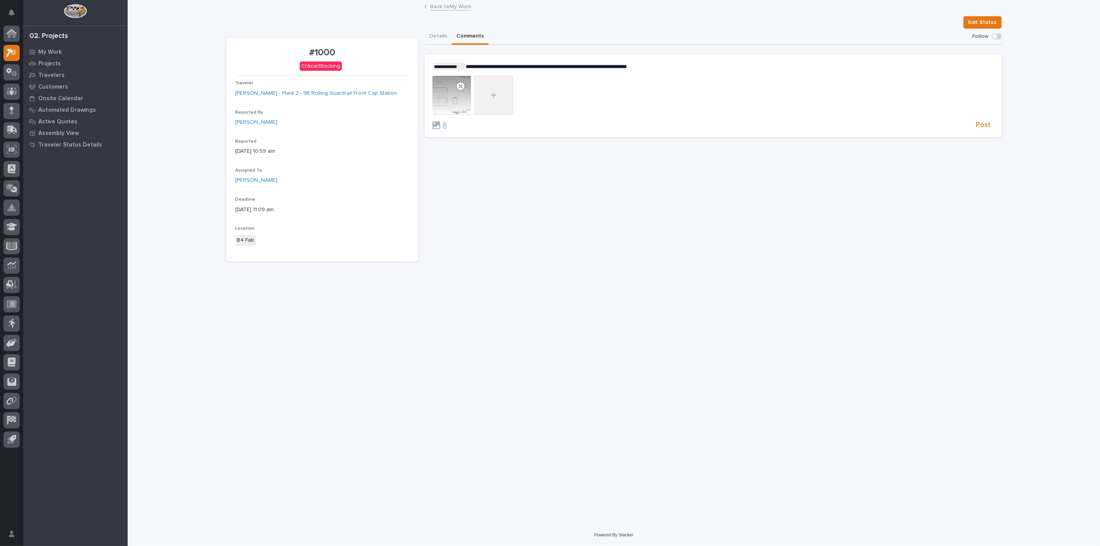
click at [505, 95] on div at bounding box center [493, 95] width 39 height 39
click at [474, 76] on input "file" at bounding box center [474, 76] width 0 height 0
click at [983, 128] on span "Post" at bounding box center [983, 125] width 15 height 9
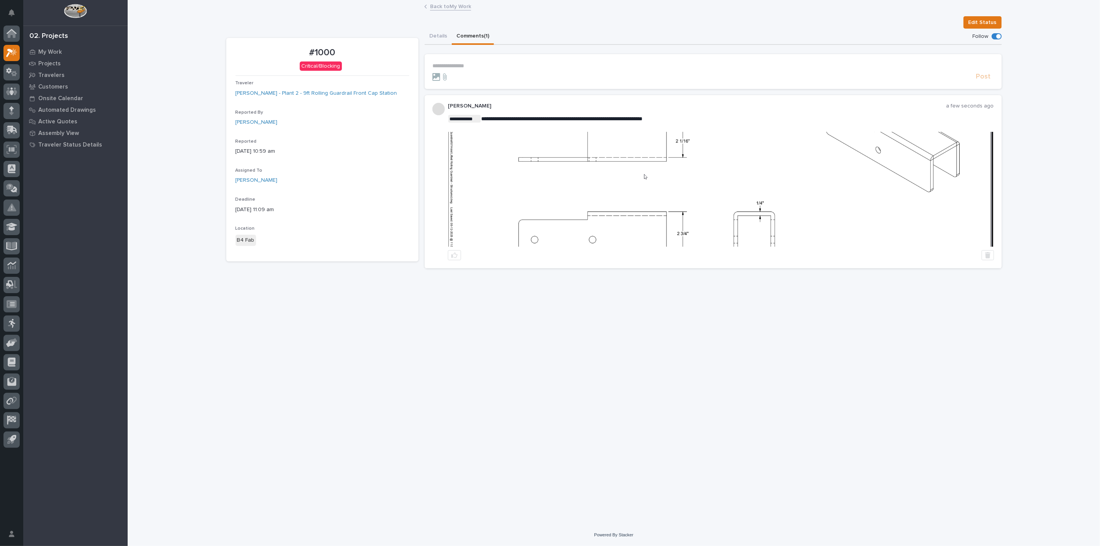
click at [639, 183] on img at bounding box center [720, 189] width 545 height 115
click at [589, 183] on img at bounding box center [720, 189] width 545 height 115
click at [58, 49] on p "My Work" at bounding box center [50, 52] width 24 height 7
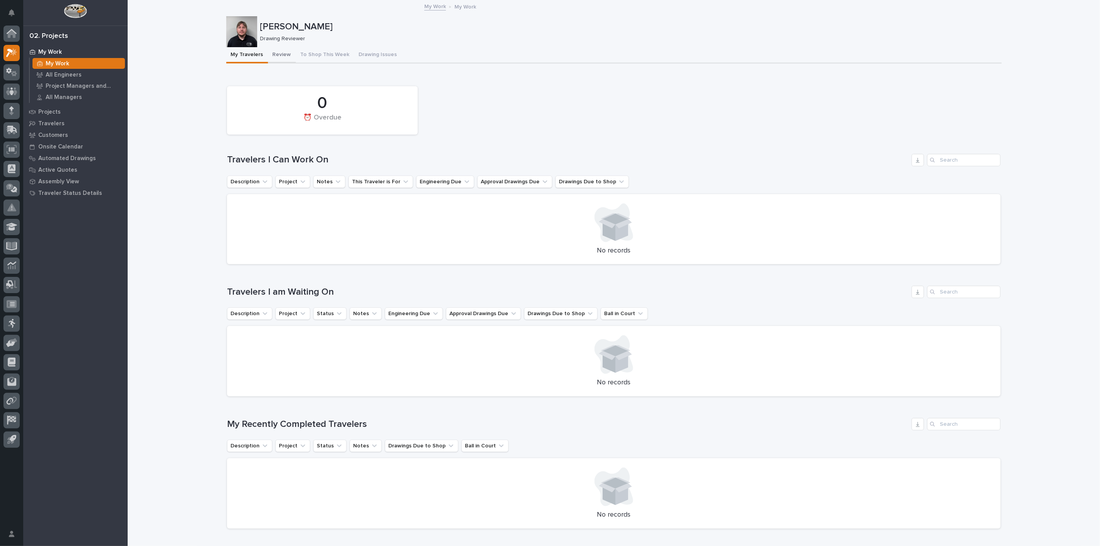
click at [280, 56] on button "Review" at bounding box center [282, 55] width 28 height 16
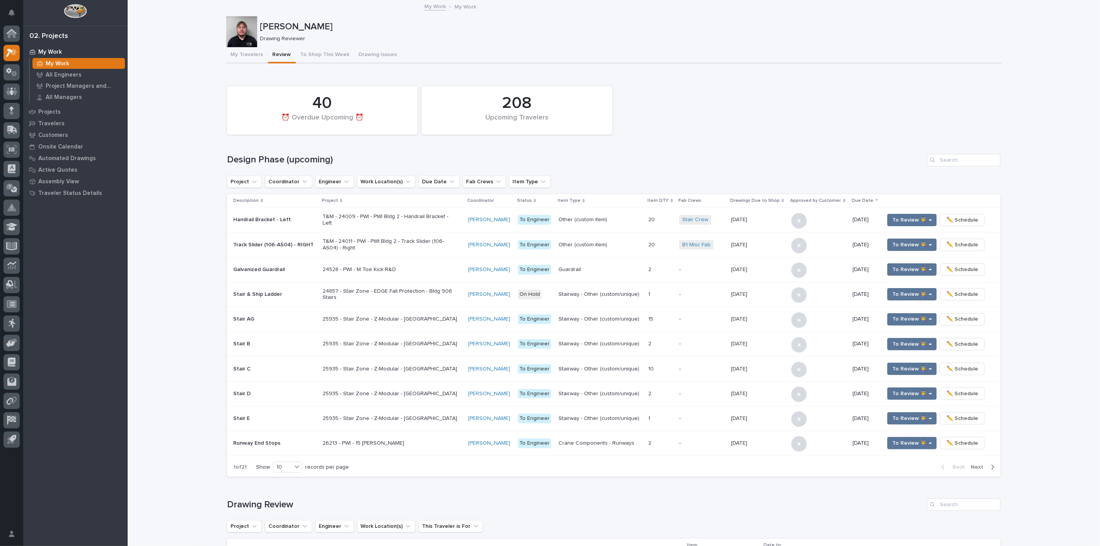
click at [193, 281] on div "**********" at bounding box center [614, 473] width 972 height 944
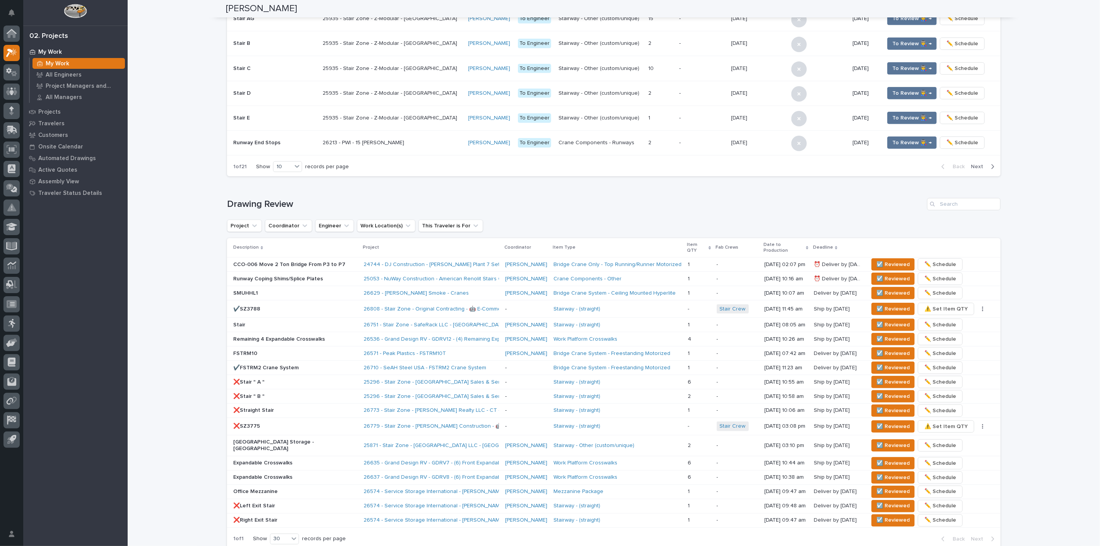
scroll to position [343, 0]
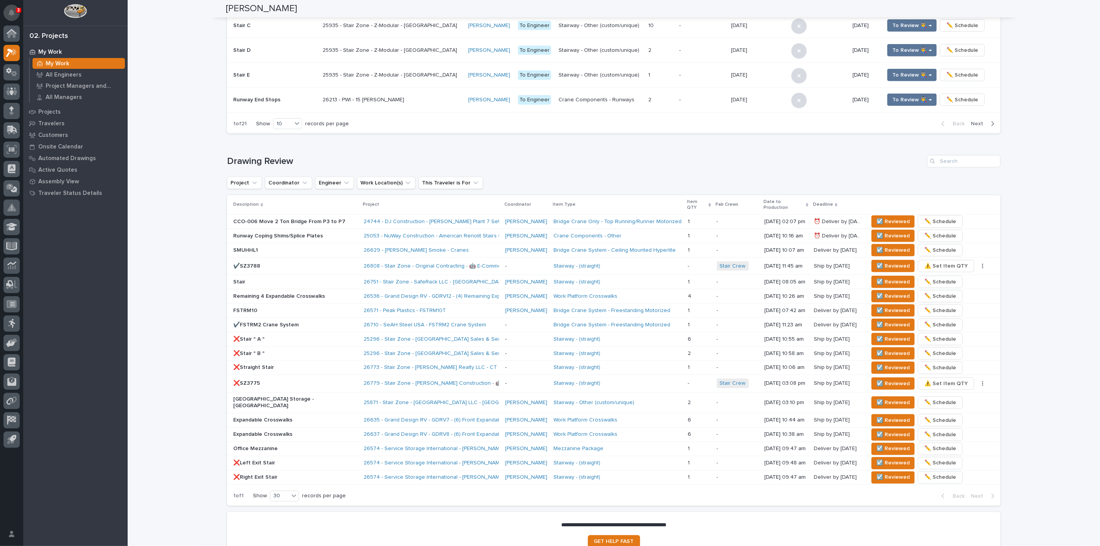
click at [14, 10] on icon "Notifications" at bounding box center [12, 12] width 6 height 7
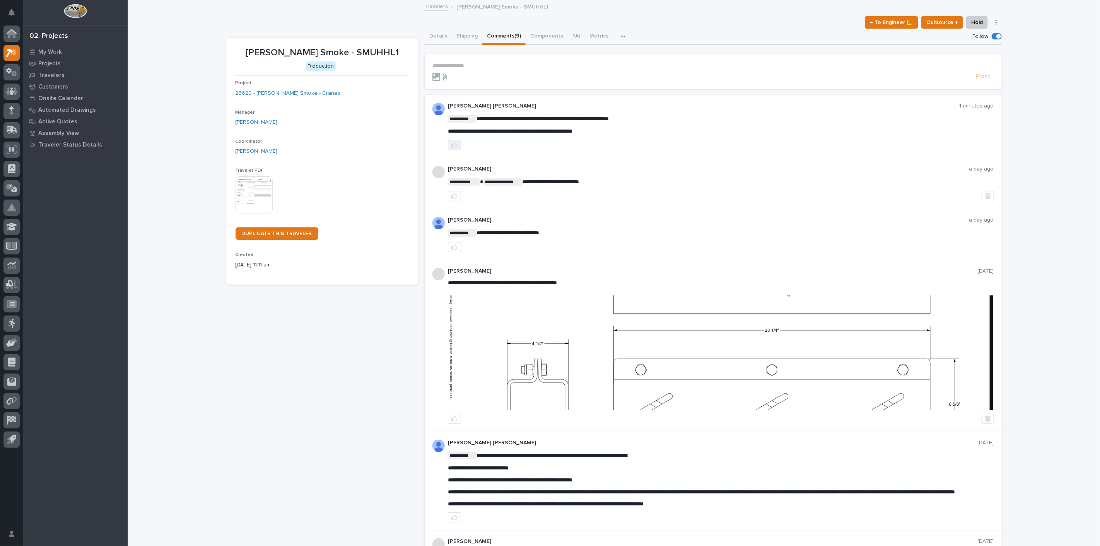
click at [455, 141] on button "button" at bounding box center [454, 145] width 13 height 10
